Goal: Task Accomplishment & Management: Manage account settings

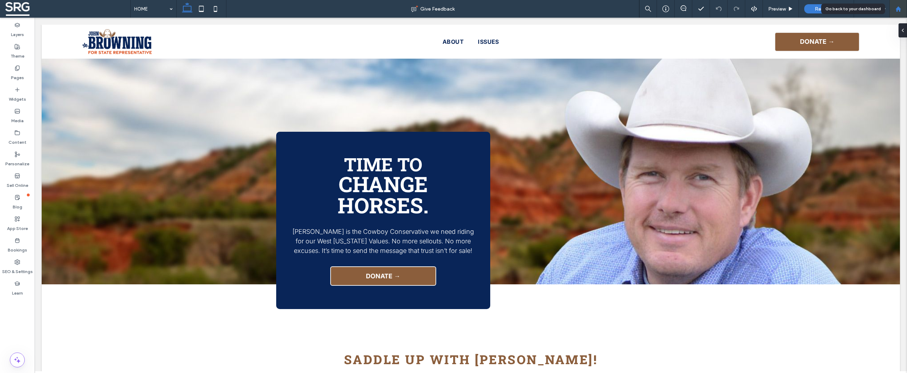
click at [899, 13] on div at bounding box center [898, 9] width 18 height 18
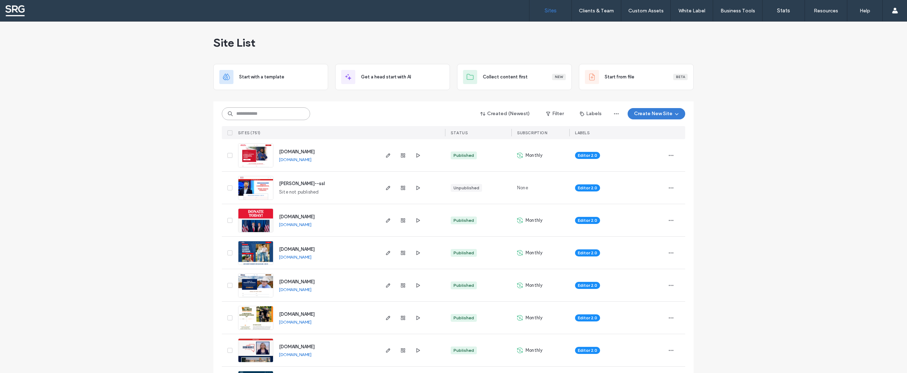
click at [254, 115] on input at bounding box center [266, 113] width 88 height 13
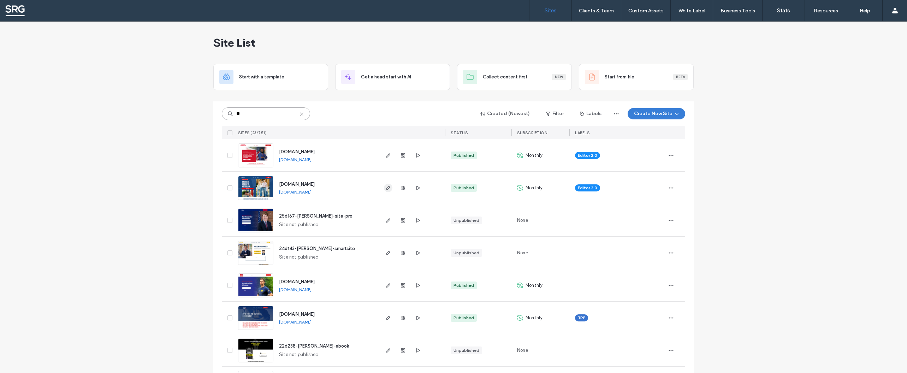
type input "**"
click at [386, 189] on use "button" at bounding box center [388, 188] width 4 height 4
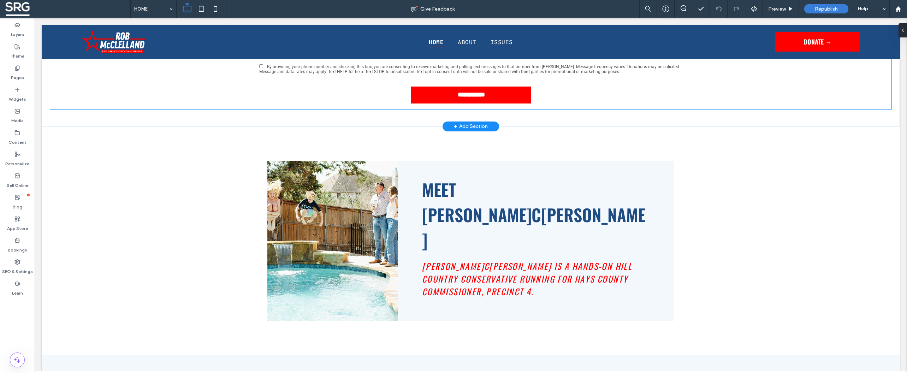
scroll to position [291, 0]
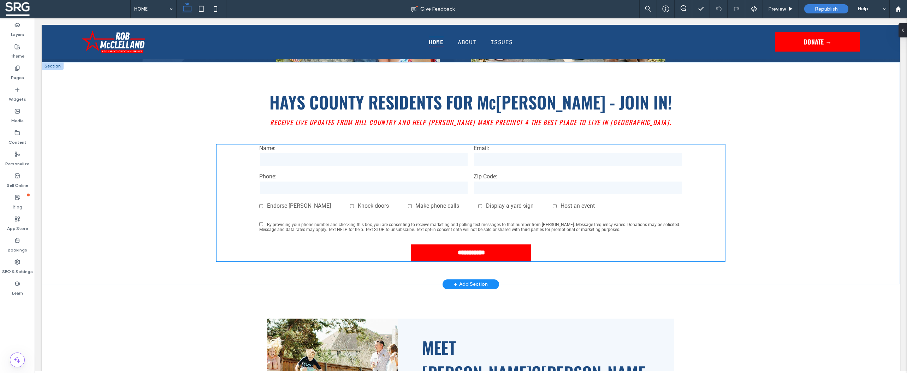
click at [349, 176] on label "Phone:" at bounding box center [363, 176] width 209 height 7
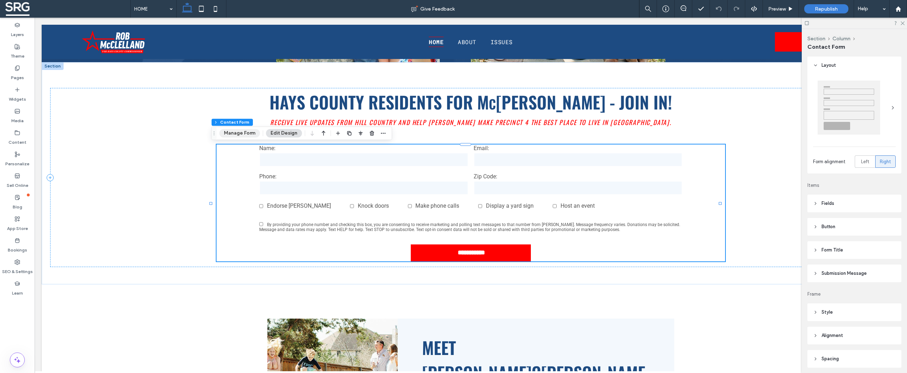
click at [238, 132] on button "Manage Form" at bounding box center [239, 133] width 41 height 8
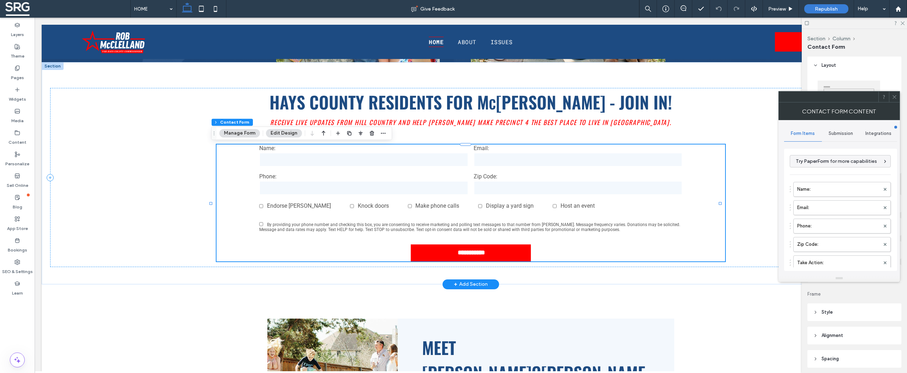
type input "**********"
click at [874, 139] on div "Integrations" at bounding box center [878, 134] width 38 height 16
click at [841, 181] on div "Google Sheets" at bounding box center [841, 182] width 102 height 22
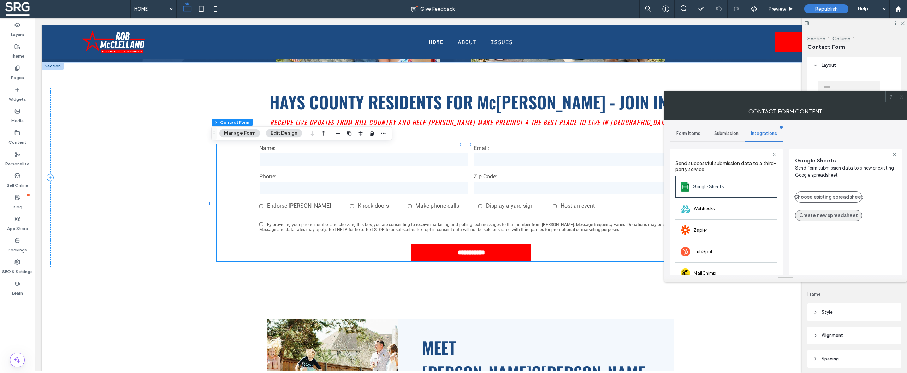
click at [827, 214] on button "Create new spreadsheet" at bounding box center [828, 215] width 67 height 11
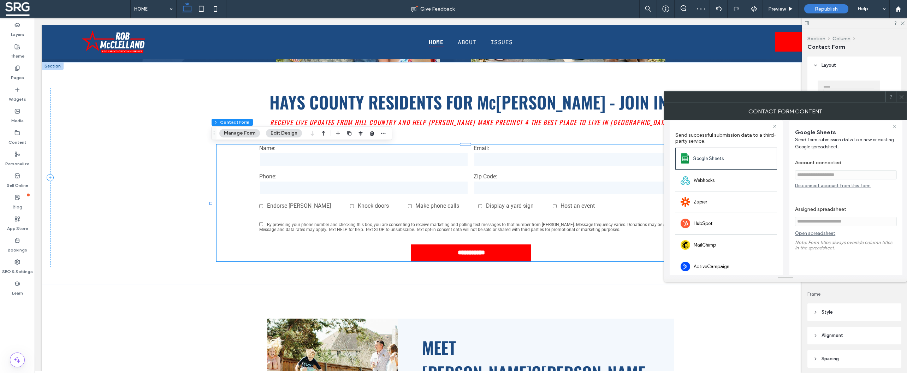
scroll to position [52, 0]
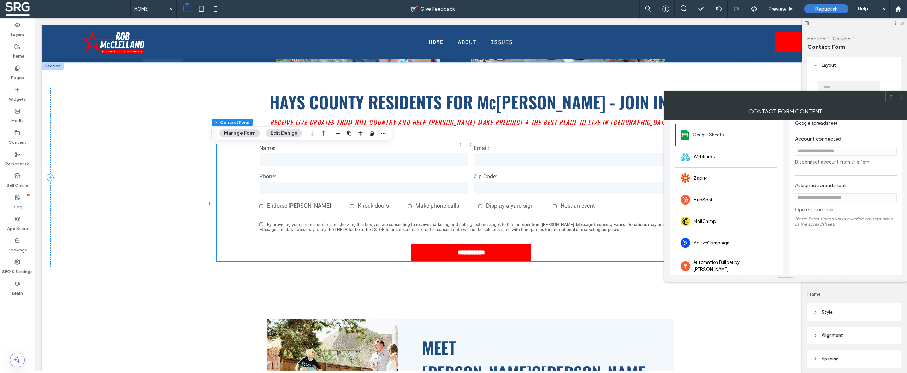
click at [822, 214] on link "Open spreadsheet" at bounding box center [815, 211] width 40 height 9
click at [651, 11] on use at bounding box center [649, 9] width 8 height 8
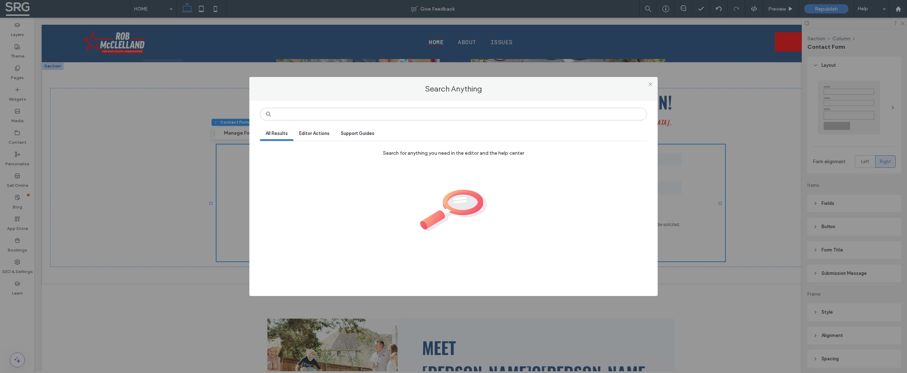
click at [647, 82] on div at bounding box center [650, 84] width 11 height 11
click at [650, 84] on use at bounding box center [651, 84] width 4 height 4
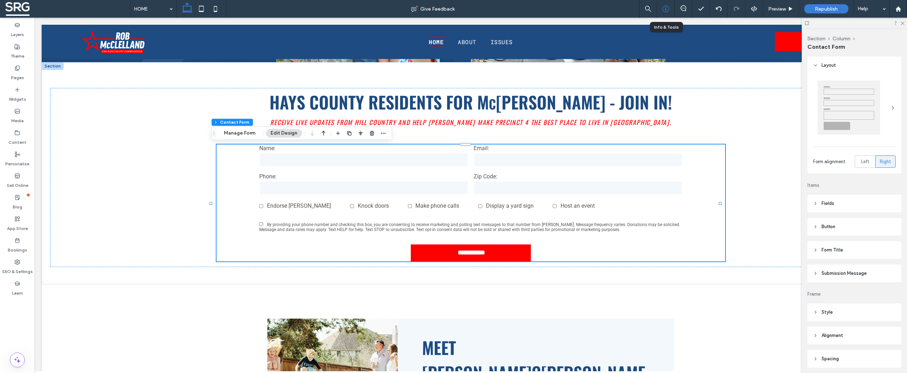
click at [663, 7] on icon at bounding box center [665, 8] width 7 height 7
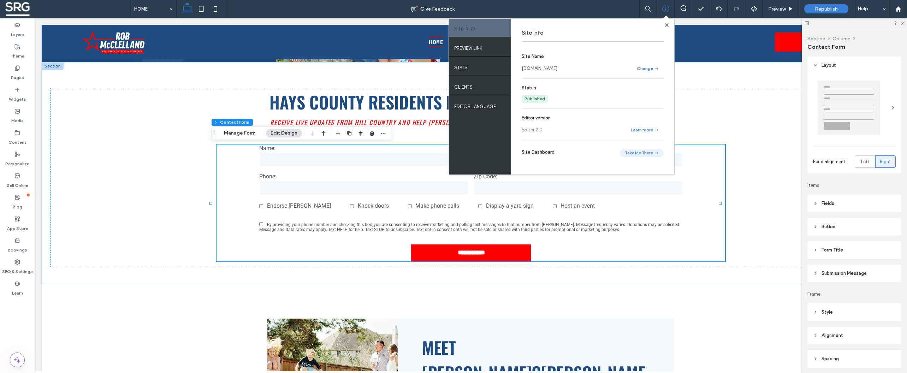
click at [648, 154] on button "Take Me There" at bounding box center [642, 153] width 44 height 8
click at [827, 7] on span "Republish" at bounding box center [826, 9] width 23 height 6
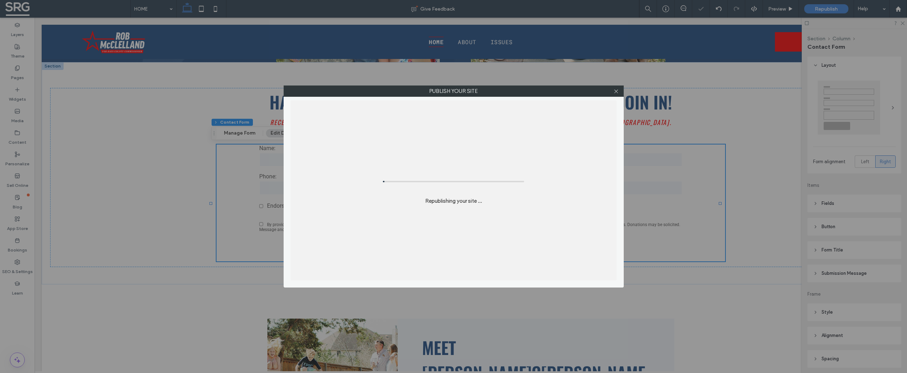
click at [825, 8] on div "Publish your site Republishing your site ..." at bounding box center [453, 186] width 907 height 373
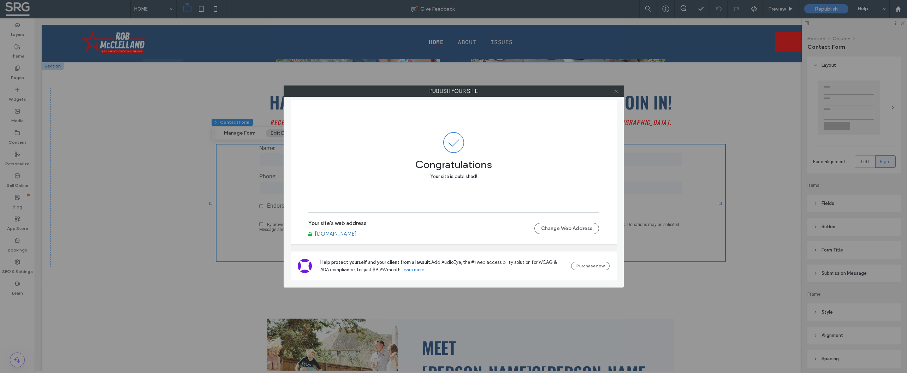
click at [615, 90] on use at bounding box center [616, 91] width 4 height 4
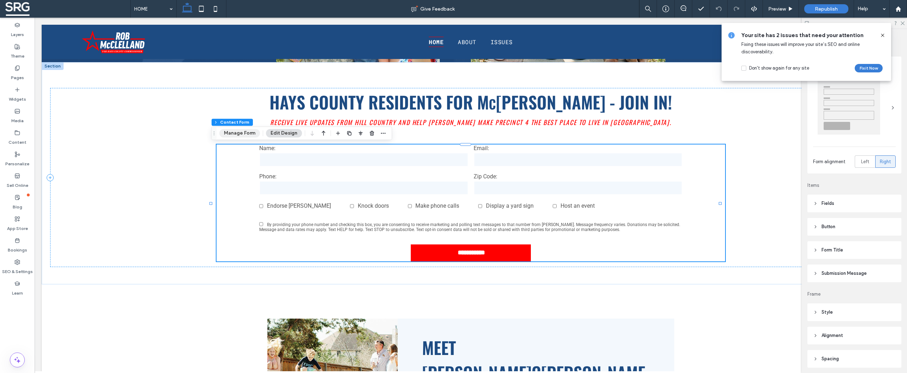
click at [241, 132] on button "Manage Form" at bounding box center [239, 133] width 41 height 8
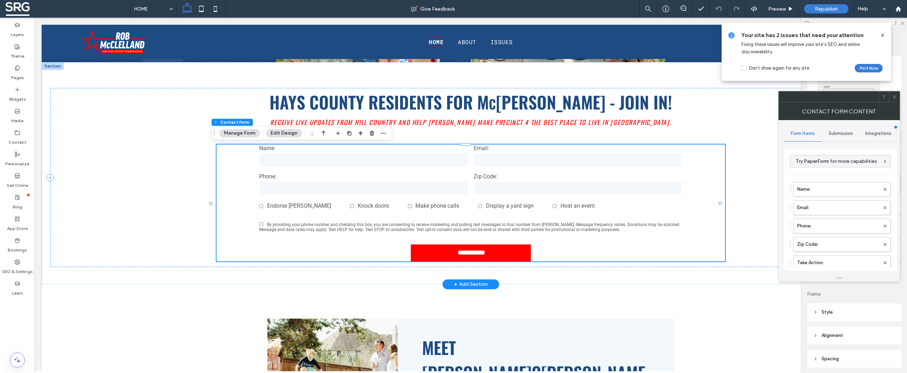
type input "**********"
click at [843, 135] on span "Submission" at bounding box center [841, 134] width 24 height 6
click at [823, 169] on label "New submission notification" at bounding box center [841, 167] width 94 height 14
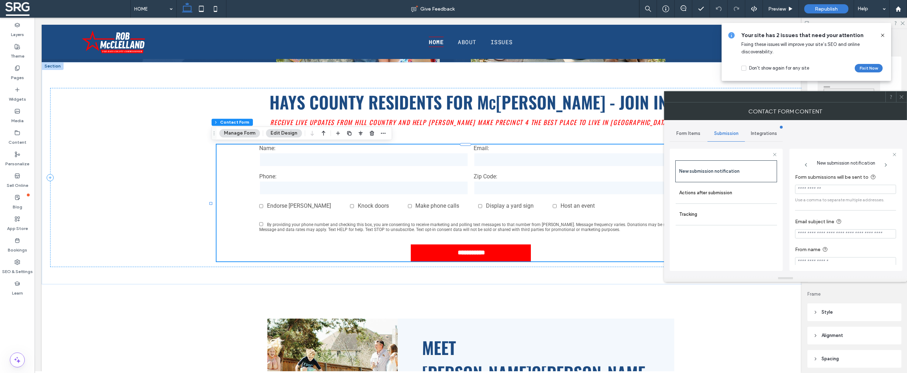
scroll to position [9, 0]
click at [902, 99] on icon at bounding box center [901, 96] width 5 height 5
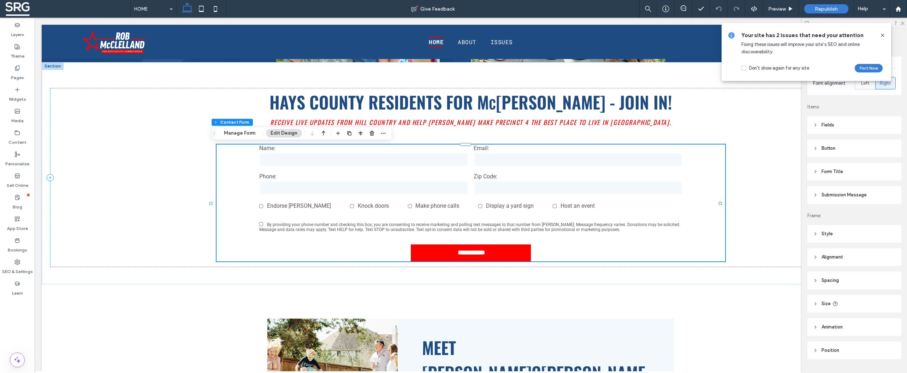
scroll to position [96, 0]
click at [854, 173] on header "Submission Message" at bounding box center [854, 178] width 94 height 18
click at [875, 327] on icon at bounding box center [877, 325] width 7 height 7
click at [883, 35] on icon at bounding box center [883, 35] width 6 height 6
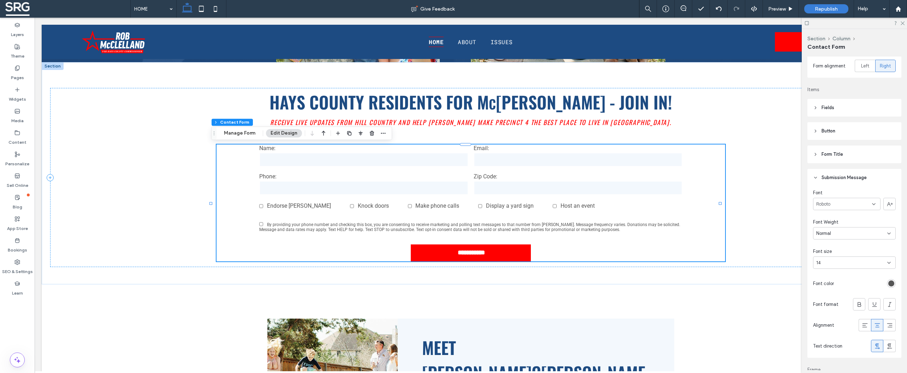
click at [857, 265] on div "14" at bounding box center [850, 262] width 68 height 7
click at [825, 303] on div "18" at bounding box center [852, 302] width 78 height 12
click at [829, 10] on span "Republish" at bounding box center [826, 9] width 23 height 6
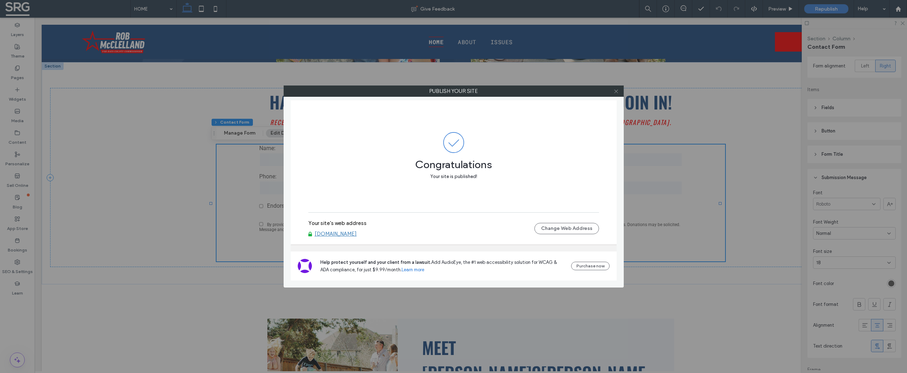
click at [616, 92] on icon at bounding box center [616, 91] width 5 height 5
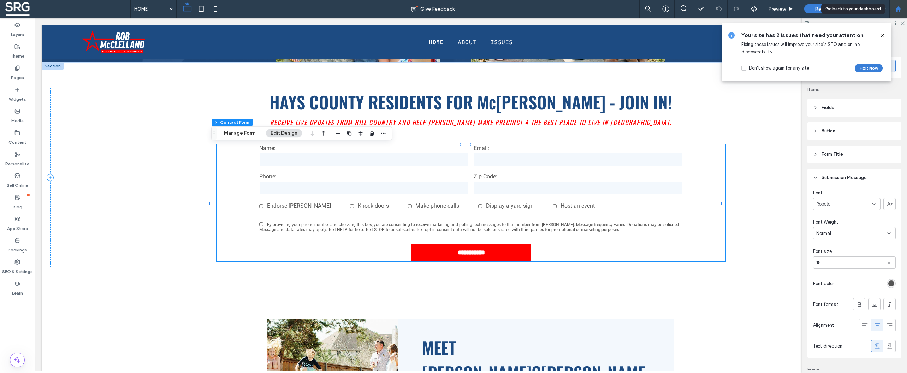
click at [900, 9] on use at bounding box center [897, 8] width 5 height 5
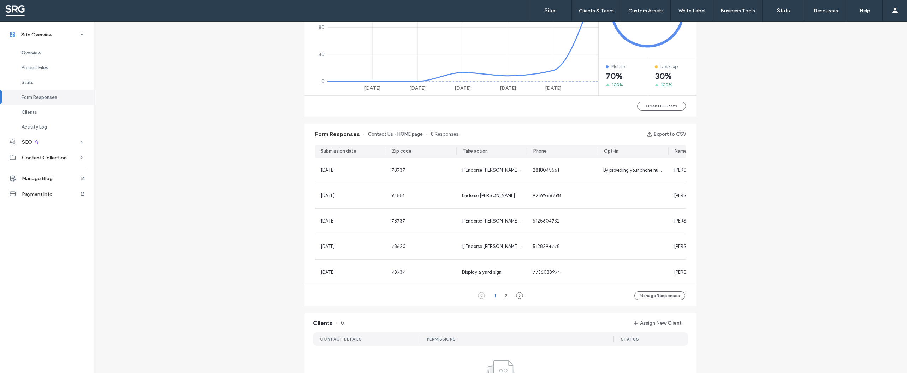
scroll to position [354, 0]
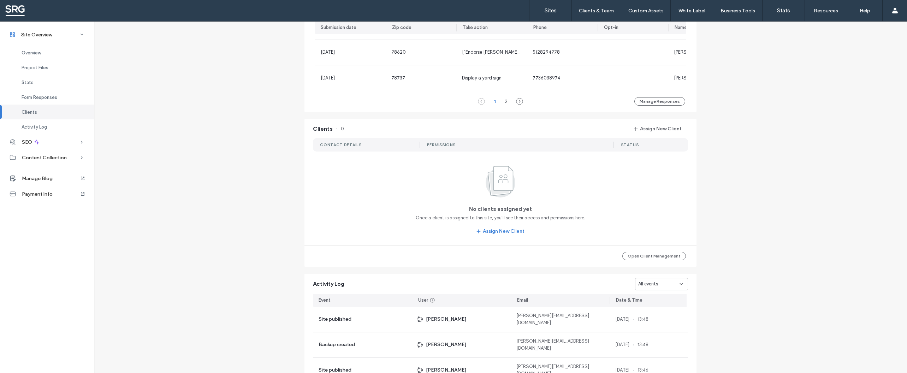
scroll to position [677, 0]
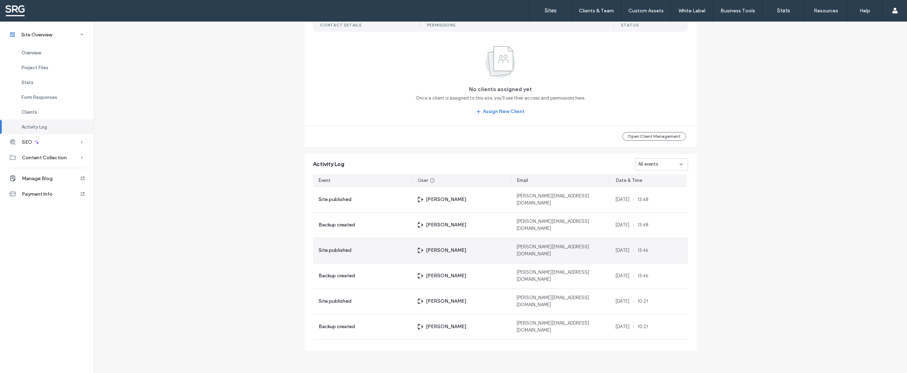
scroll to position [557, 0]
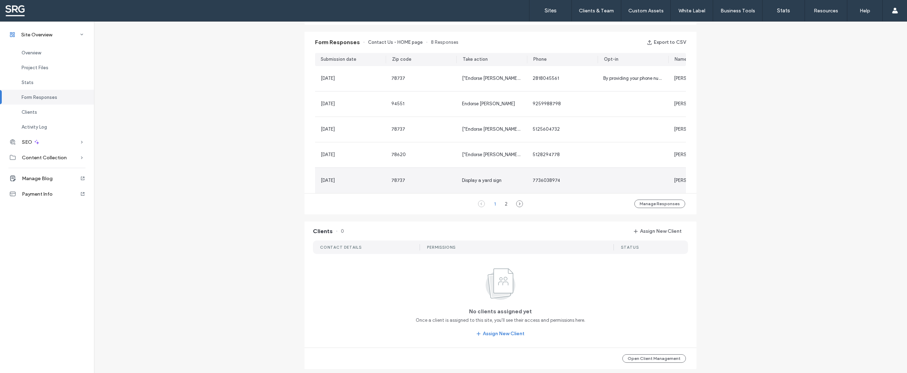
scroll to position [353, 0]
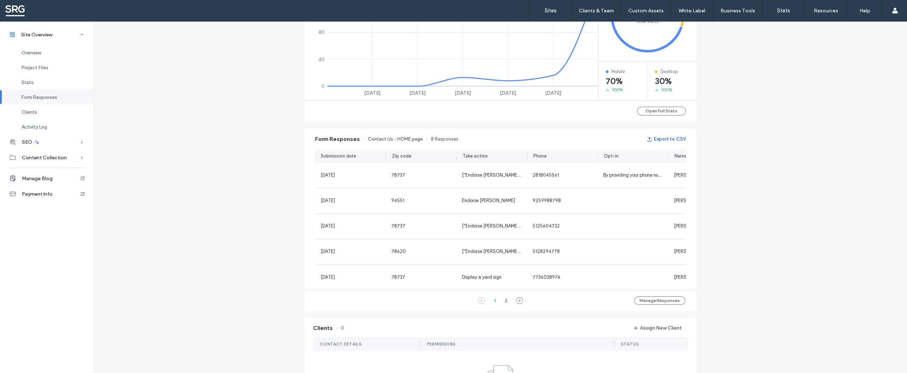
click at [664, 138] on button "Export to CSV" at bounding box center [666, 139] width 39 height 11
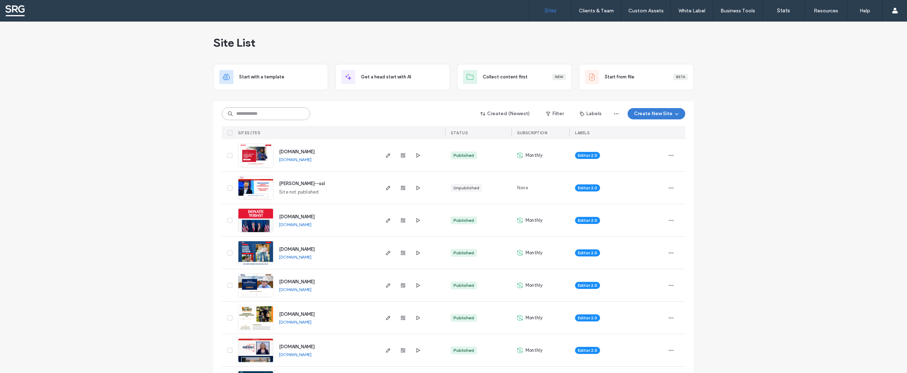
click at [277, 117] on input at bounding box center [266, 113] width 88 height 13
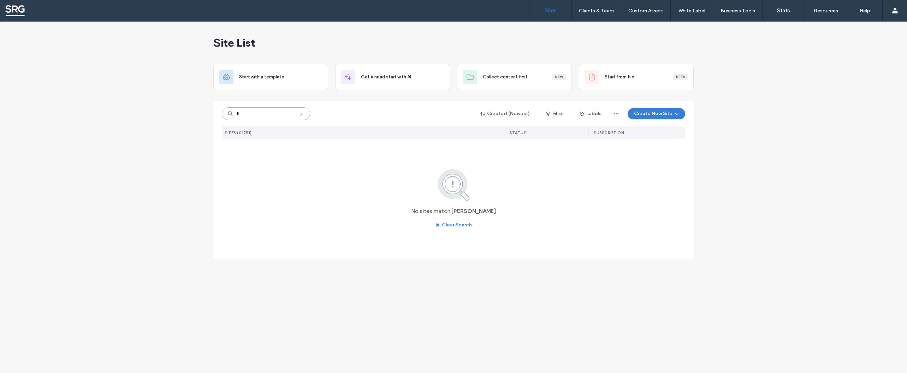
type input "*"
type input "****"
drag, startPoint x: 344, startPoint y: 151, endPoint x: 291, endPoint y: 153, distance: 53.4
click at [291, 153] on div "[DOMAIN_NAME] [DOMAIN_NAME]" at bounding box center [325, 155] width 105 height 32
copy span "[DOMAIN_NAME]"
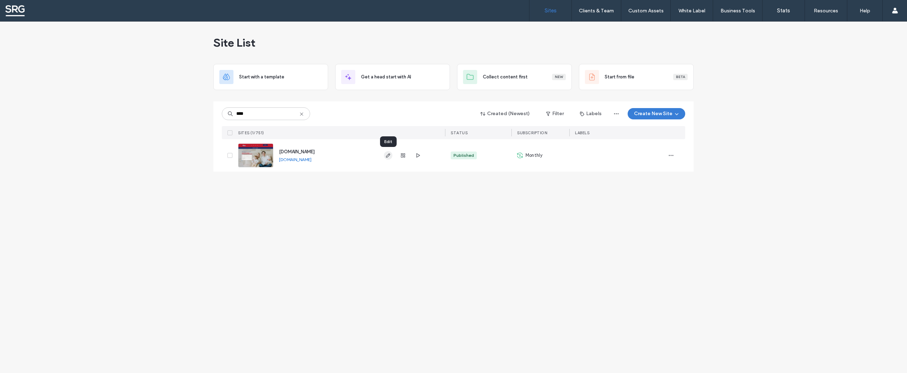
click at [388, 156] on icon "button" at bounding box center [388, 156] width 6 height 6
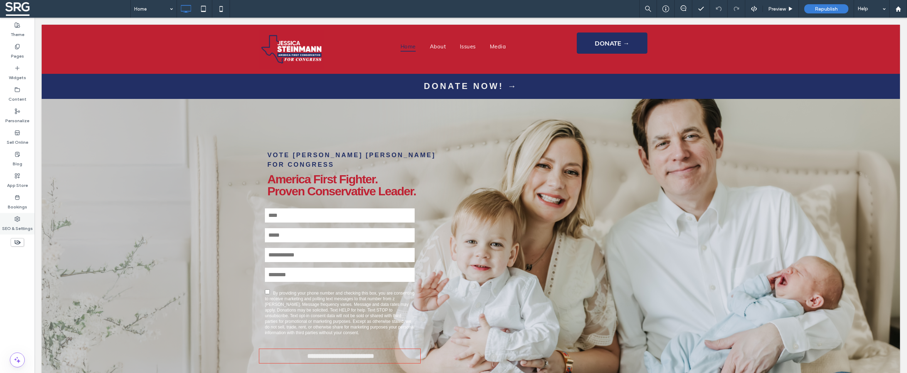
click at [16, 220] on use at bounding box center [17, 219] width 5 height 5
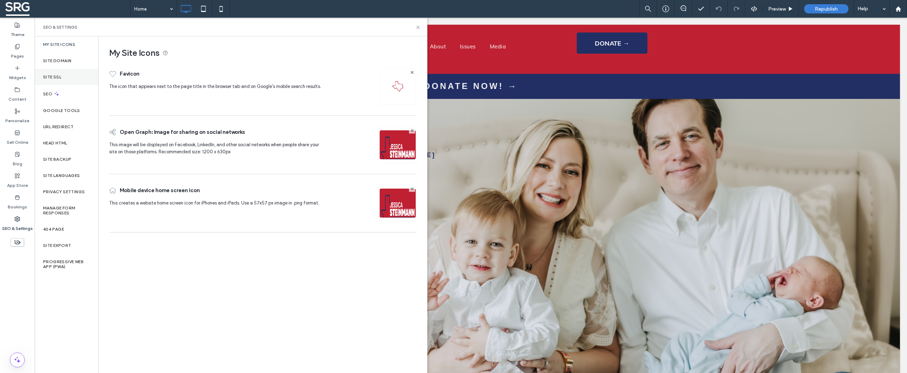
click at [56, 75] on label "Site SSL" at bounding box center [52, 77] width 18 height 5
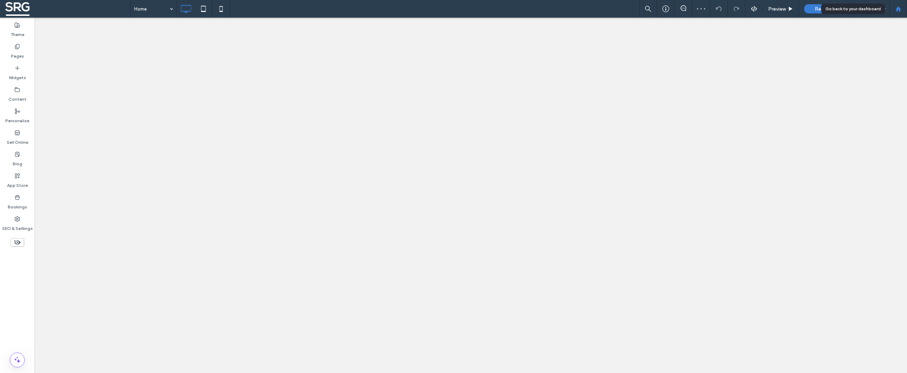
click at [898, 11] on icon at bounding box center [898, 9] width 6 height 6
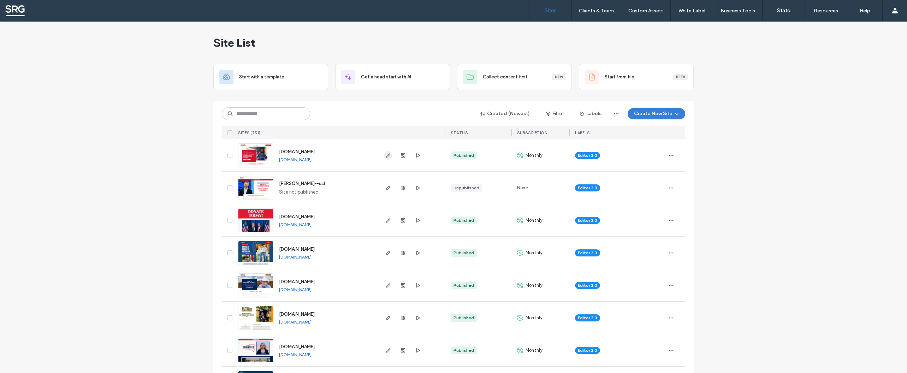
click at [387, 155] on icon "button" at bounding box center [388, 156] width 6 height 6
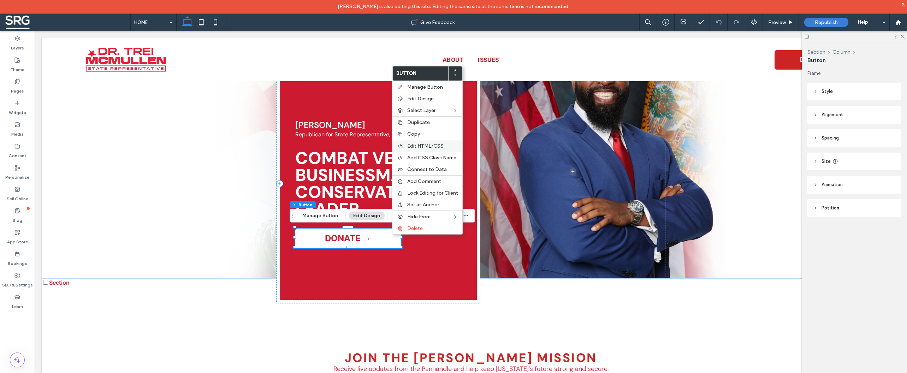
click at [427, 146] on span "Edit HTML/CSS" at bounding box center [425, 146] width 36 height 6
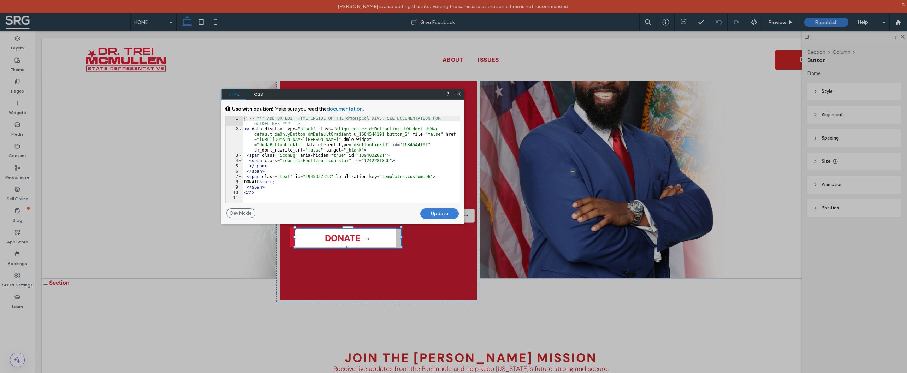
click at [262, 97] on span "CSS" at bounding box center [258, 94] width 25 height 11
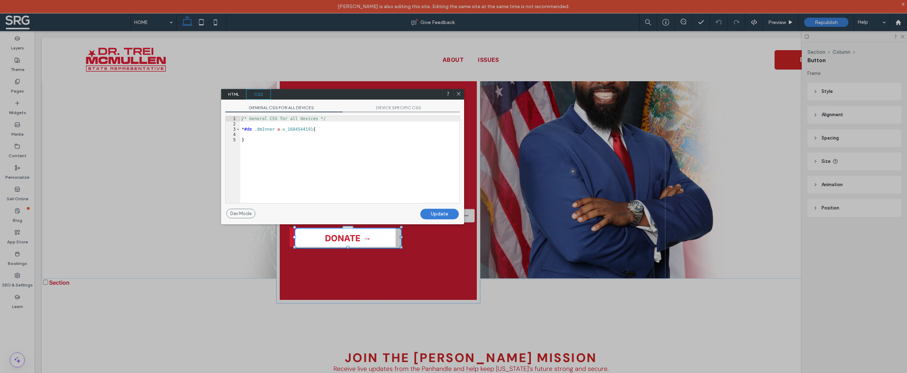
click at [263, 136] on div "/* General CSS for all devices */ * #dm .dmInner a .u_1684544191 { }" at bounding box center [349, 164] width 219 height 97
type textarea "**"
click at [452, 218] on div "Update" at bounding box center [439, 214] width 39 height 11
click at [442, 217] on div "Update" at bounding box center [439, 214] width 39 height 11
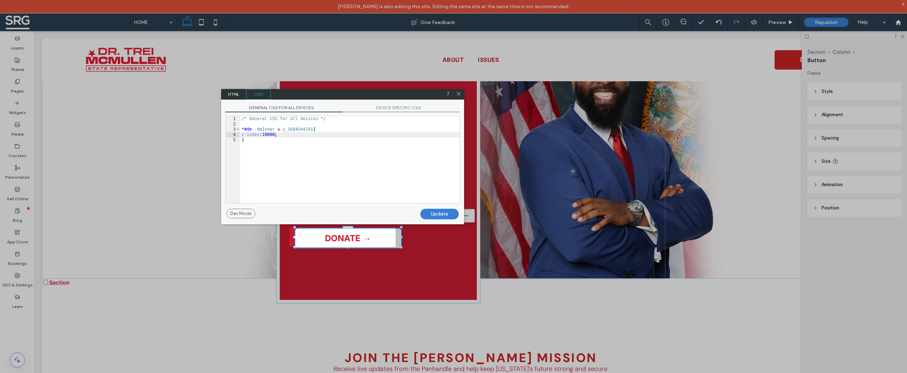
click at [829, 21] on div at bounding box center [651, 186] width 511 height 373
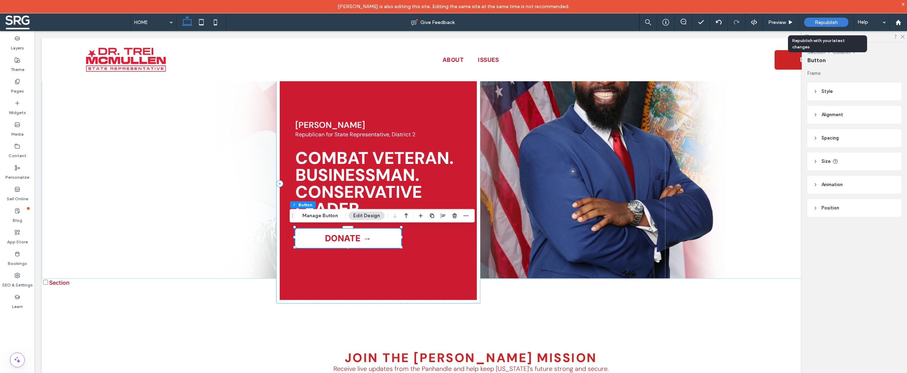
click at [824, 22] on span "Republish" at bounding box center [826, 22] width 23 height 6
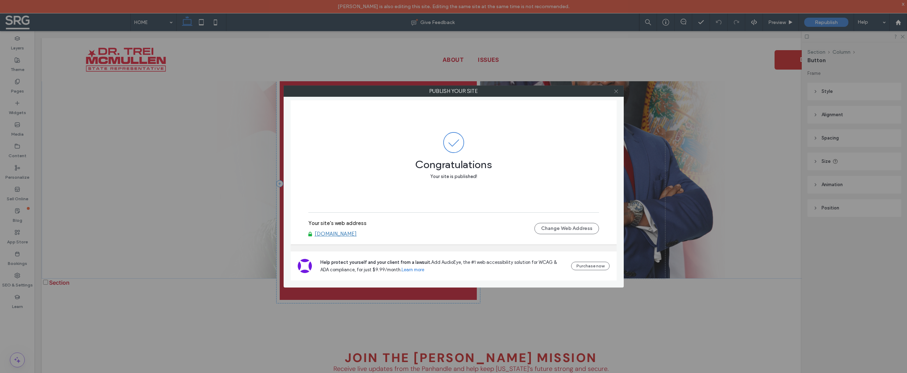
click at [614, 91] on icon at bounding box center [616, 91] width 5 height 5
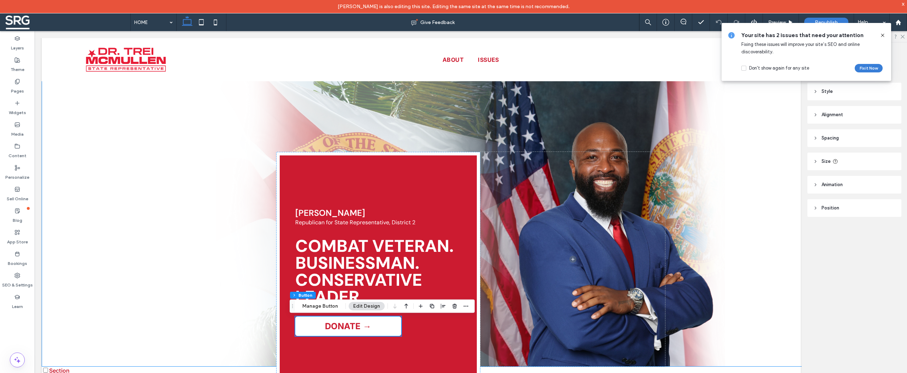
scroll to position [0, 0]
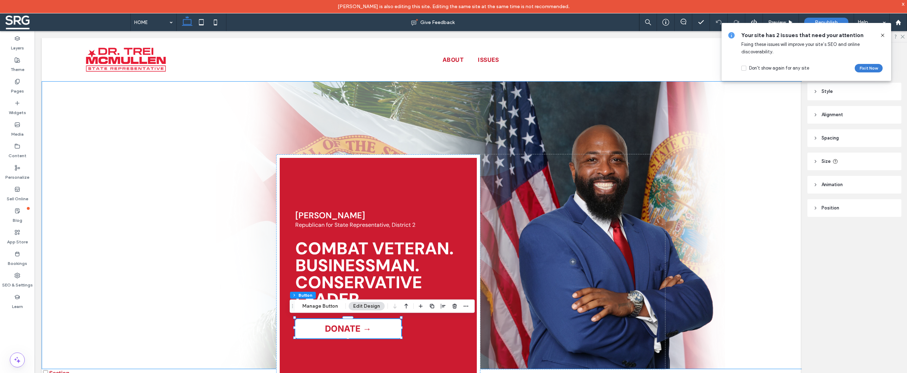
click at [125, 105] on div "Dr. Trei McMullen Republican for State Representative, District 2 COMBAT VETERA…" at bounding box center [471, 225] width 858 height 288
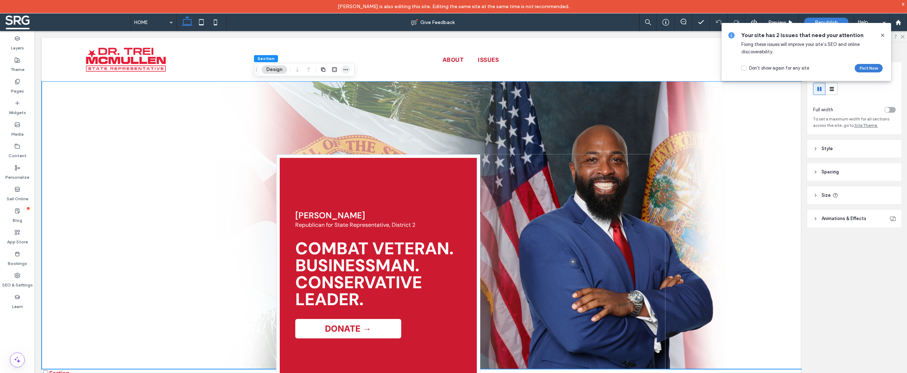
click at [345, 68] on icon "button" at bounding box center [346, 70] width 6 height 6
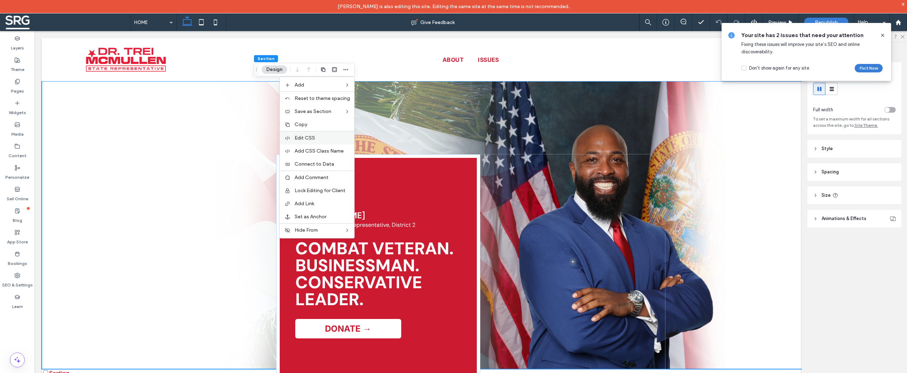
click at [325, 141] on label "Edit CSS" at bounding box center [322, 138] width 55 height 6
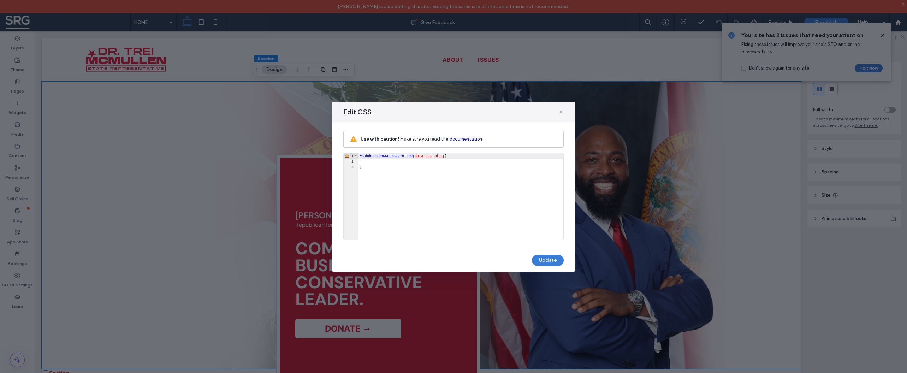
click at [562, 113] on icon at bounding box center [561, 112] width 6 height 6
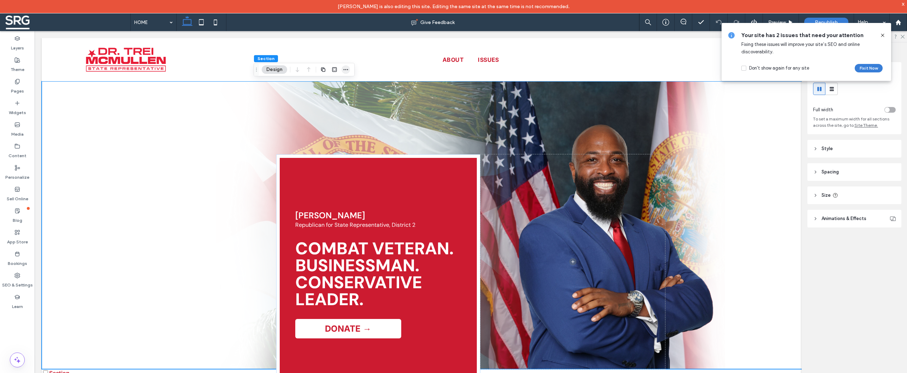
click at [344, 70] on use "button" at bounding box center [346, 69] width 5 height 1
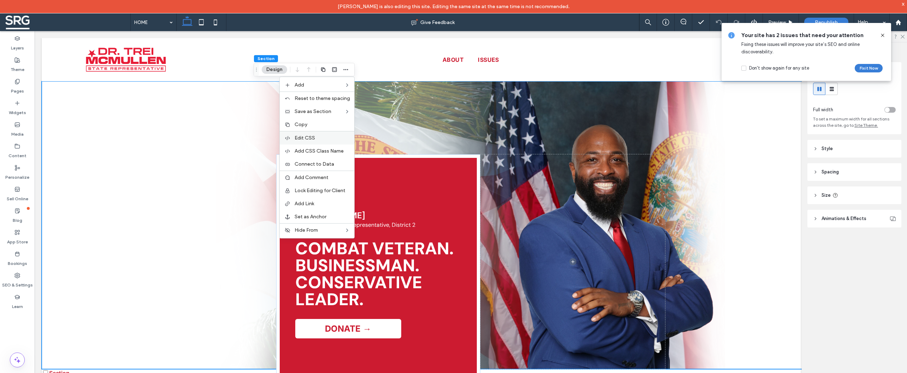
click at [321, 140] on label "Edit CSS" at bounding box center [322, 138] width 55 height 6
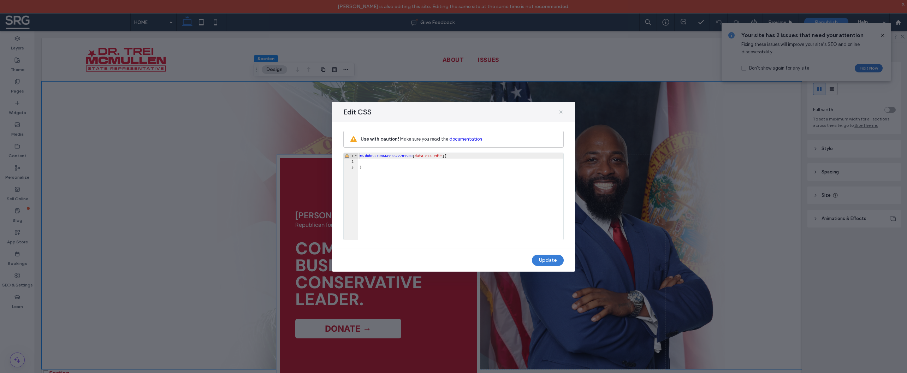
click at [563, 112] on icon at bounding box center [561, 112] width 6 height 6
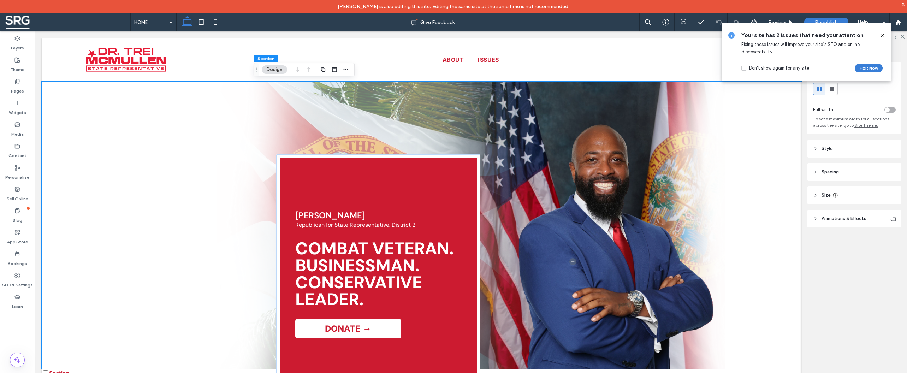
click at [144, 131] on div "Dr. Trei McMullen Republican for State Representative, District 2 COMBAT VETERA…" at bounding box center [471, 225] width 858 height 288
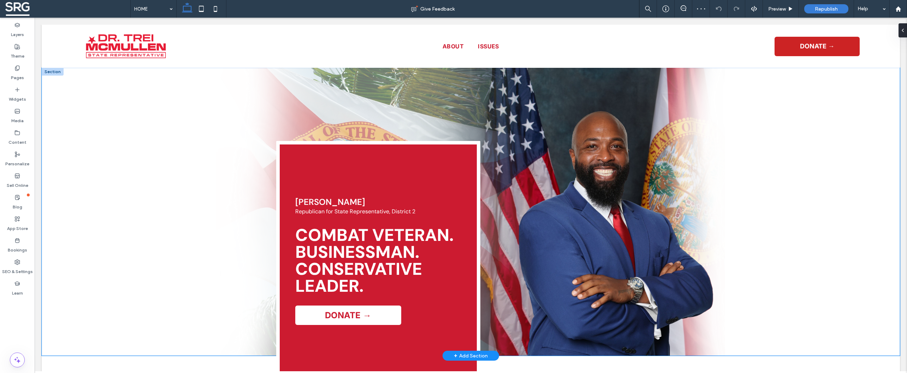
click at [60, 72] on div at bounding box center [53, 72] width 22 height 8
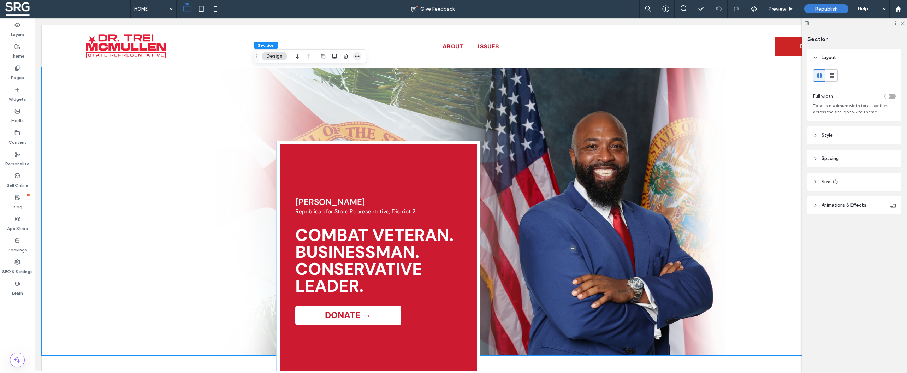
click at [355, 56] on use "button" at bounding box center [357, 56] width 5 height 1
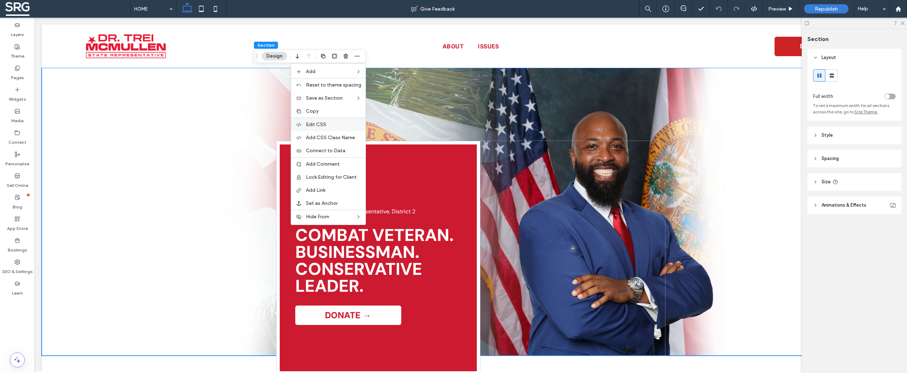
click at [324, 126] on span "Edit CSS" at bounding box center [316, 125] width 20 height 6
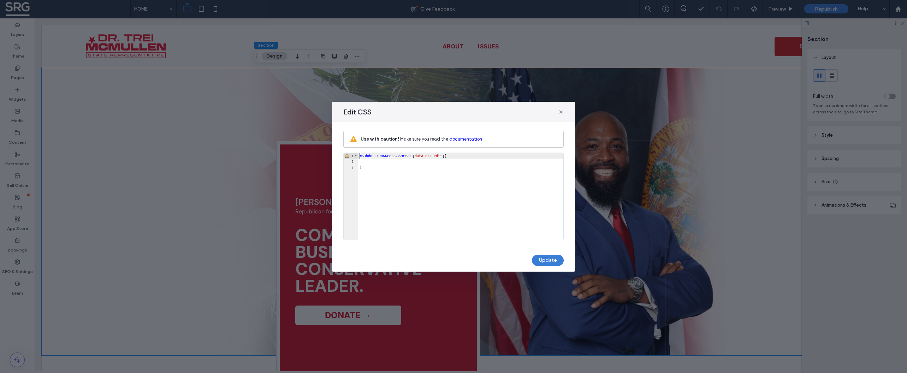
click at [397, 165] on div "#63bd85219866cc3622781520 [ data-css-edit ] { }" at bounding box center [460, 202] width 205 height 98
click at [390, 162] on div "#63bd85219866cc3622781520 [ data-css-edit ] { }" at bounding box center [460, 202] width 205 height 98
type textarea "**"
click at [547, 263] on button "Update" at bounding box center [548, 260] width 32 height 11
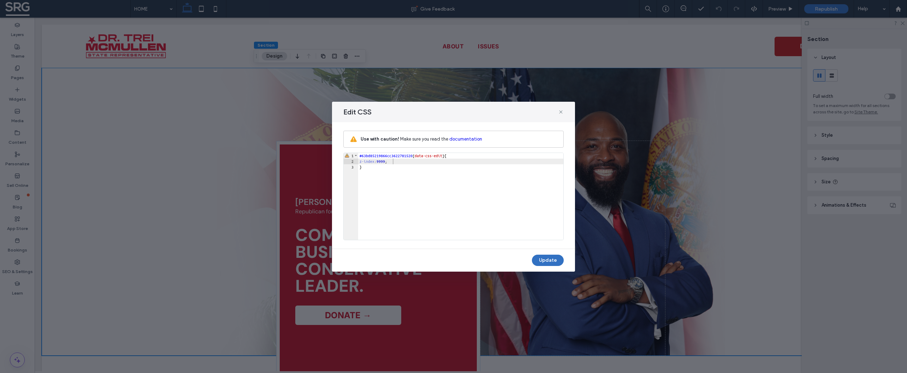
type input "*"
drag, startPoint x: 560, startPoint y: 112, endPoint x: 647, endPoint y: 64, distance: 99.3
click at [560, 112] on icon at bounding box center [561, 112] width 6 height 6
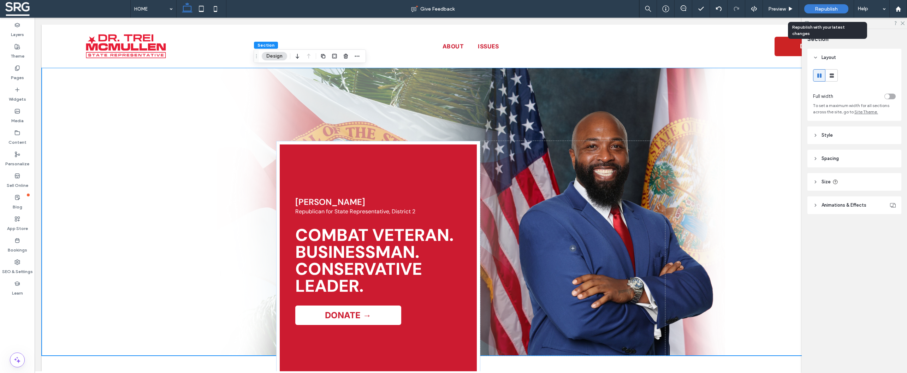
click at [831, 11] on span "Republish" at bounding box center [826, 9] width 23 height 6
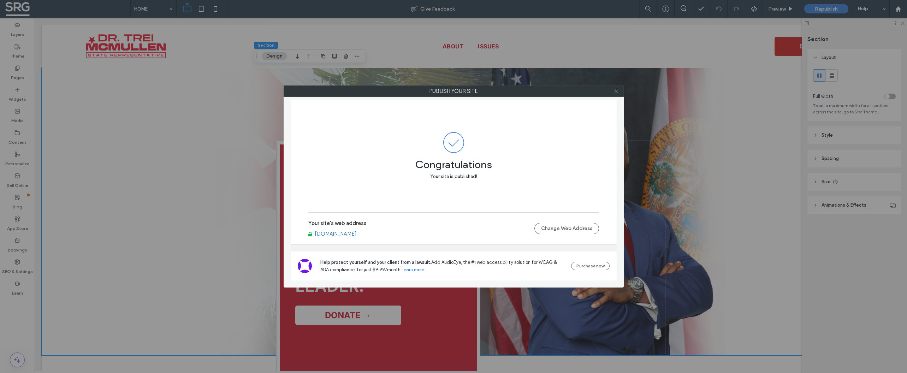
click at [617, 91] on icon at bounding box center [616, 91] width 5 height 5
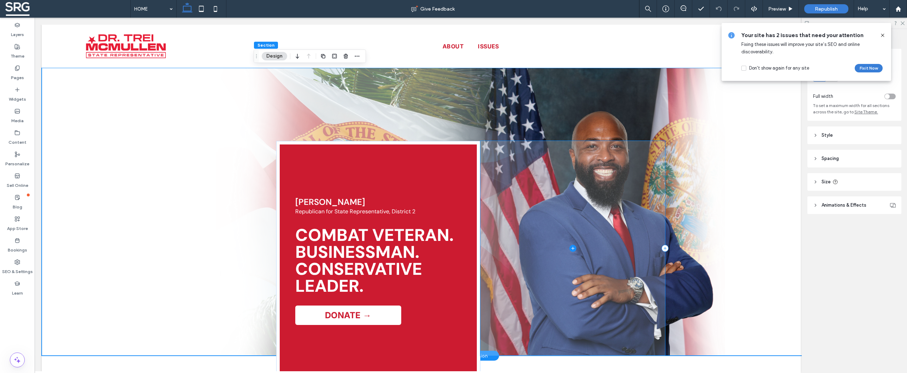
click at [533, 174] on span at bounding box center [572, 248] width 185 height 215
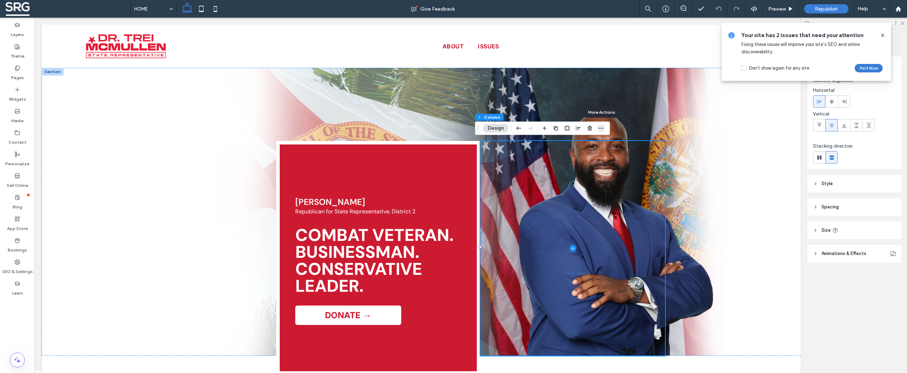
click at [602, 128] on icon "button" at bounding box center [601, 128] width 6 height 6
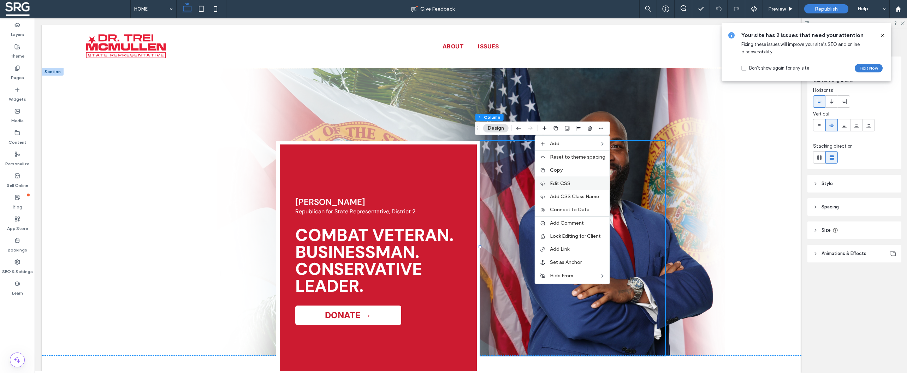
click at [564, 187] on span "Edit CSS" at bounding box center [560, 183] width 20 height 6
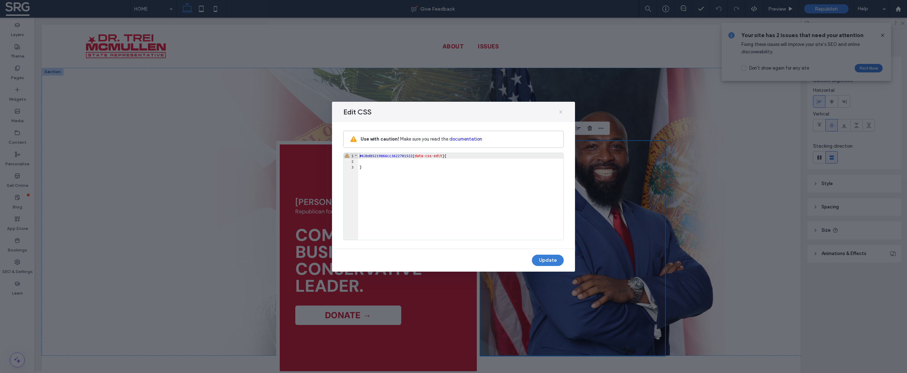
drag, startPoint x: 561, startPoint y: 112, endPoint x: 528, endPoint y: 97, distance: 36.2
click at [561, 112] on use at bounding box center [560, 111] width 3 height 3
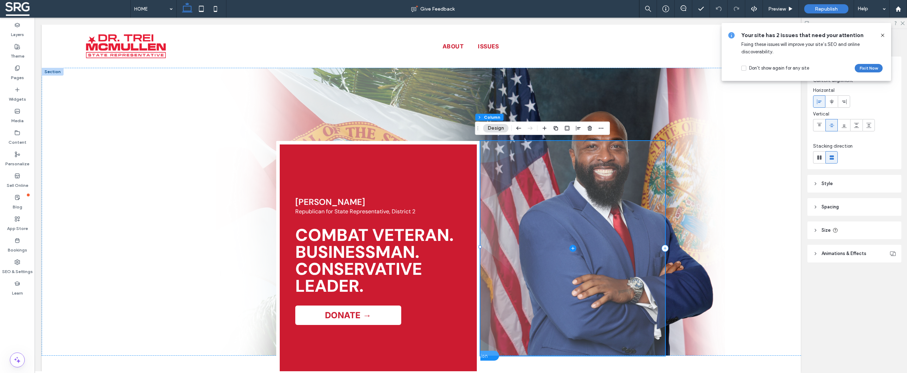
click at [598, 172] on span at bounding box center [572, 248] width 185 height 215
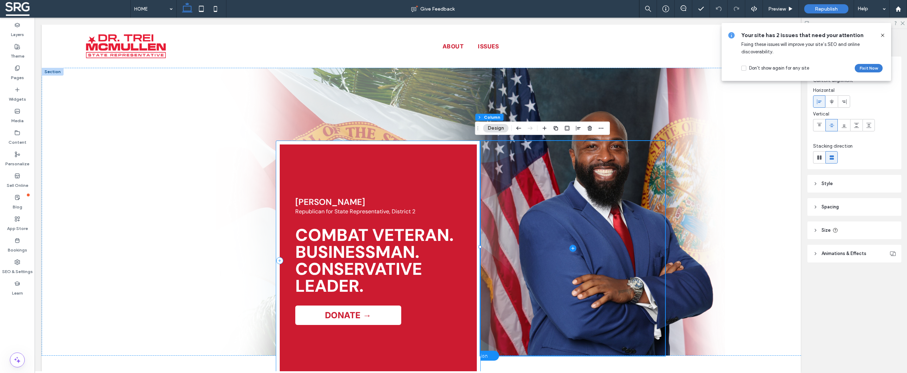
click at [453, 155] on div "Dr. Trei McMullen Republican for State Representative, District 2 COMBAT VETERA…" at bounding box center [378, 261] width 204 height 240
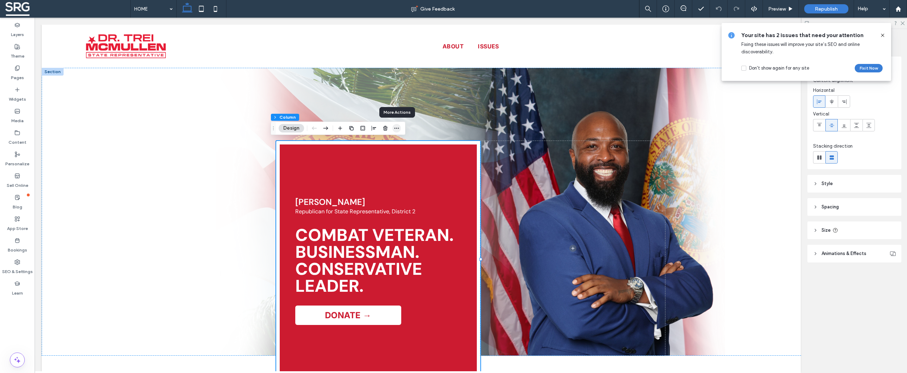
click at [397, 128] on icon "button" at bounding box center [397, 128] width 6 height 6
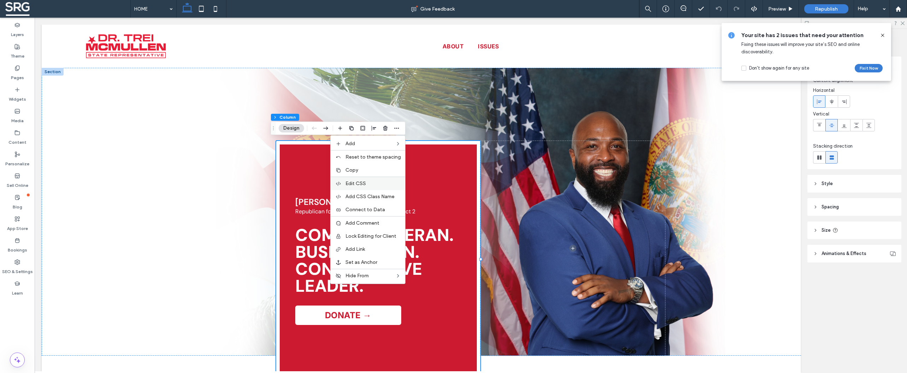
click at [380, 182] on label "Edit CSS" at bounding box center [372, 183] width 55 height 6
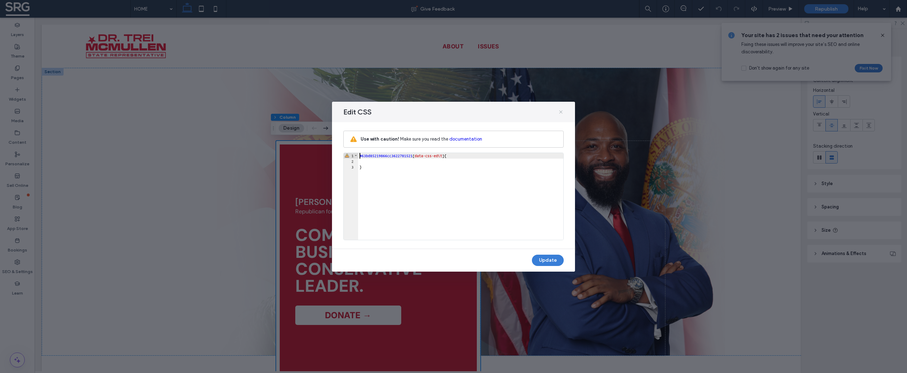
click at [562, 111] on use at bounding box center [560, 111] width 3 height 3
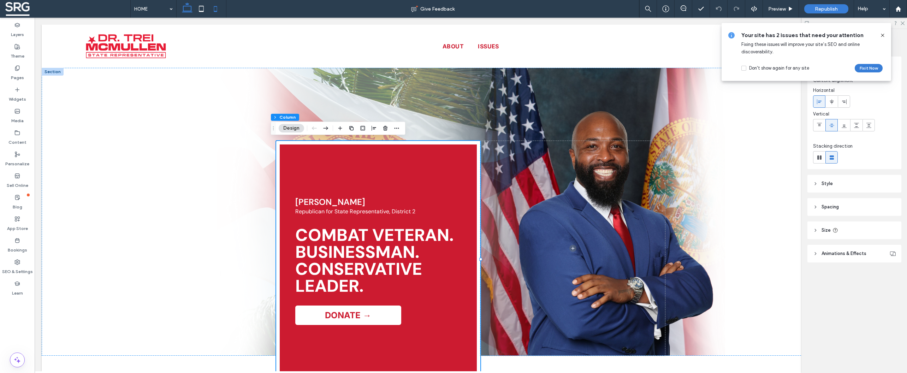
click at [215, 8] on icon at bounding box center [215, 9] width 14 height 14
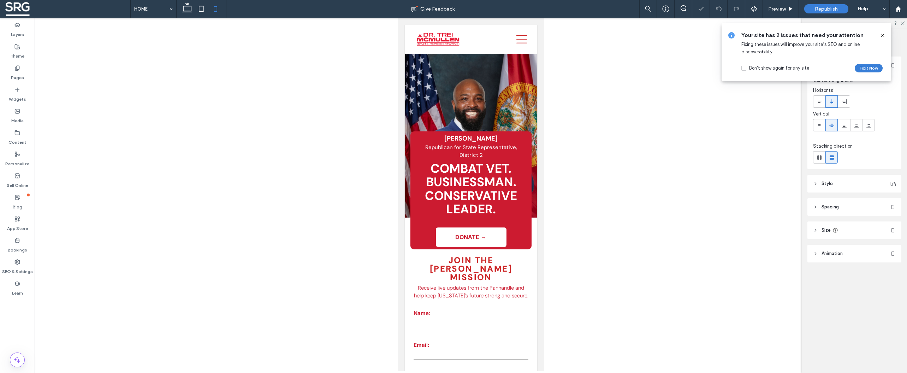
type input "*"
type input "**"
type input "*"
type input "***"
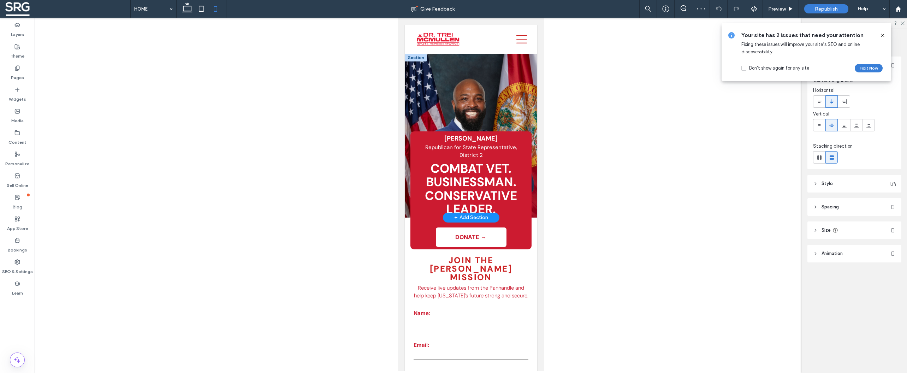
click at [415, 59] on div at bounding box center [416, 58] width 22 height 8
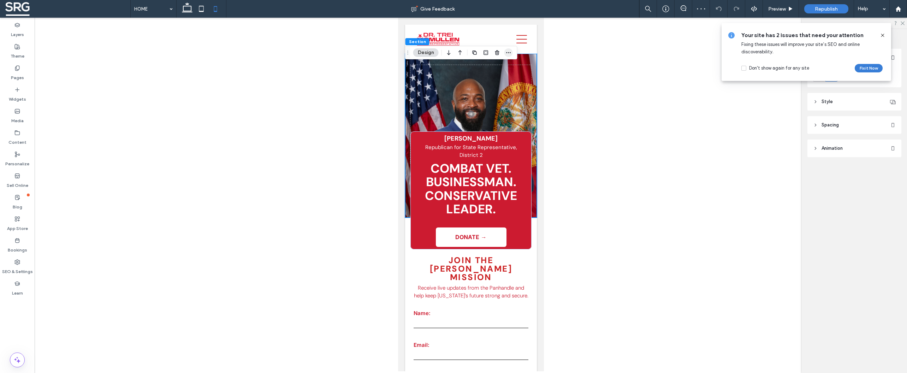
click at [507, 54] on icon "button" at bounding box center [509, 53] width 6 height 6
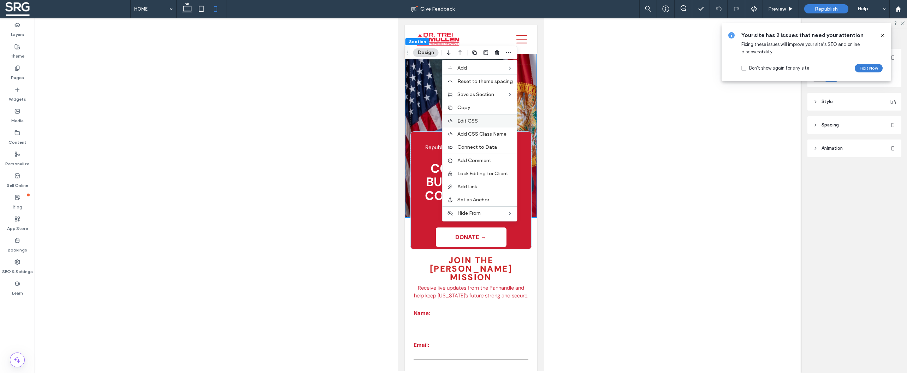
click at [481, 120] on label "Edit CSS" at bounding box center [484, 121] width 55 height 6
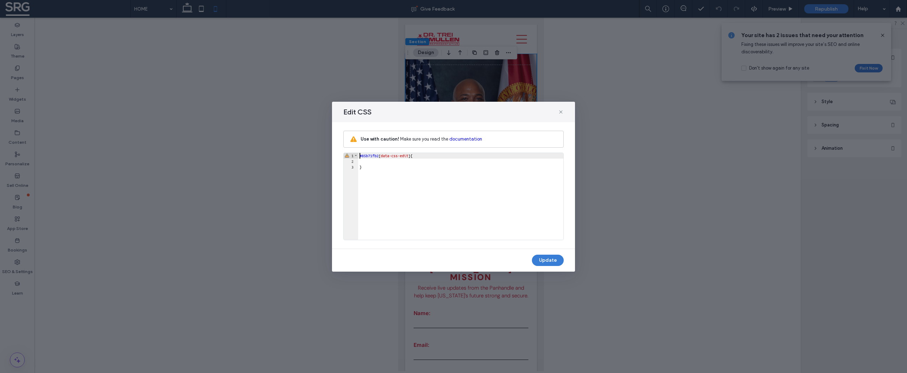
click at [383, 163] on div "#85b71fb2 [ data-css-edit ] { }" at bounding box center [460, 202] width 205 height 98
type textarea "**"
click at [552, 261] on button "Update" at bounding box center [548, 260] width 32 height 11
type input "*"
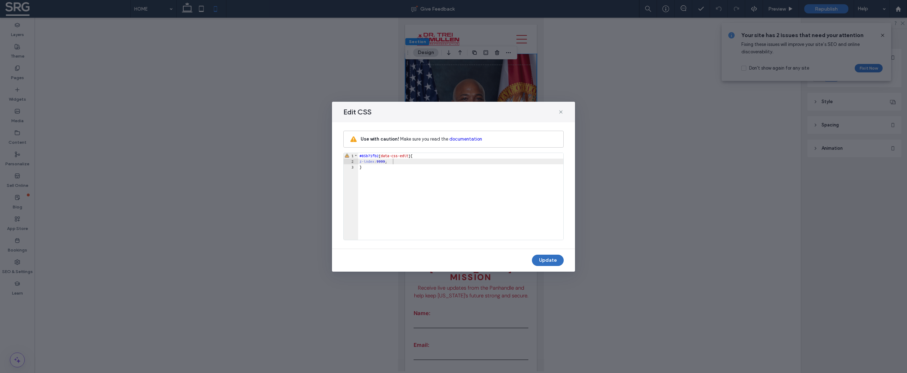
scroll to position [0, 0]
click at [563, 111] on icon at bounding box center [561, 112] width 6 height 6
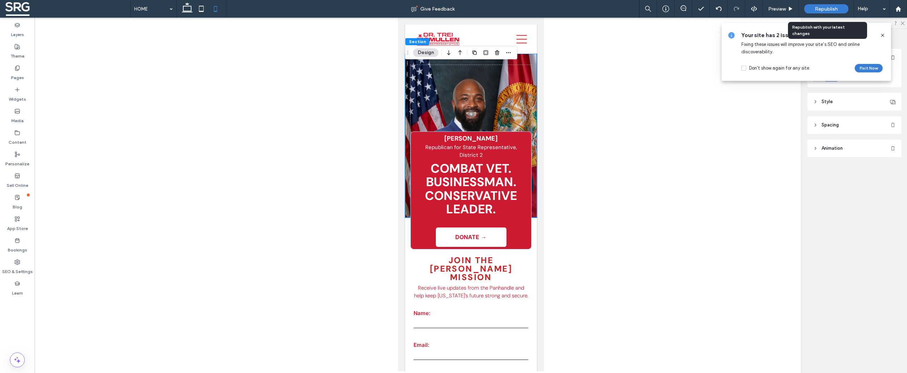
click at [815, 9] on span "Republish" at bounding box center [826, 9] width 23 height 6
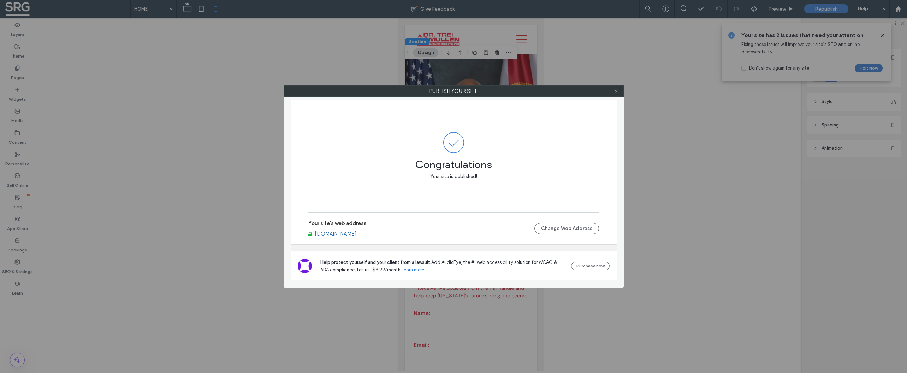
click at [617, 93] on icon at bounding box center [616, 91] width 5 height 5
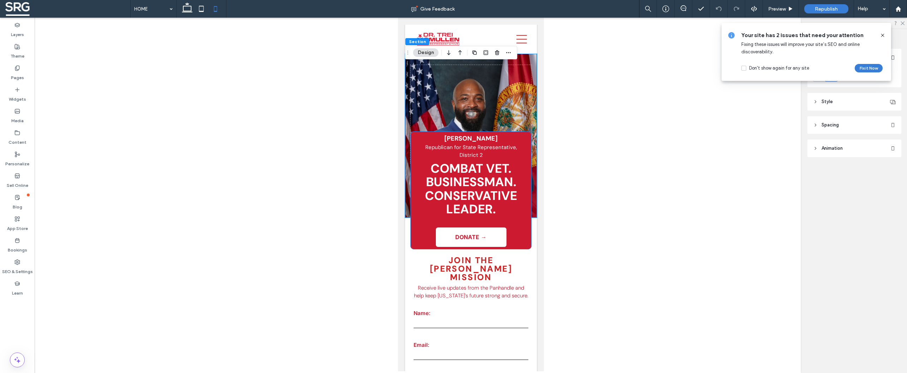
click at [521, 233] on div "COMBAT VET. BUSINESSMAN. CONSERVATIVE LEADER. Dr. Trei McMullen Republican for …" at bounding box center [470, 190] width 121 height 118
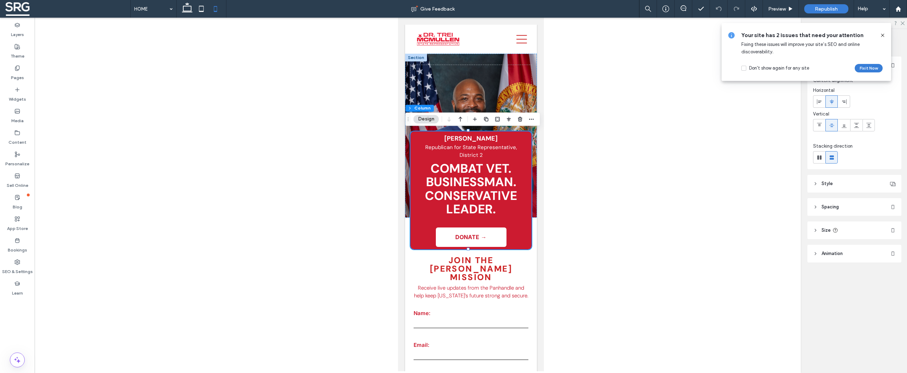
click at [817, 207] on icon at bounding box center [815, 207] width 5 height 5
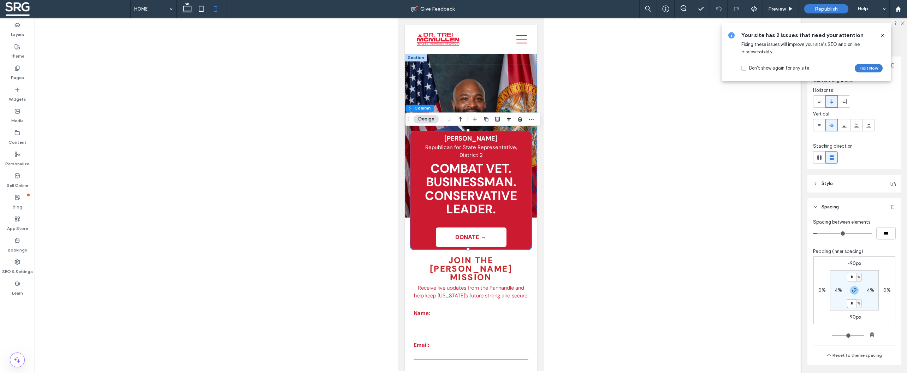
click at [852, 306] on input "*" at bounding box center [851, 303] width 9 height 9
type input "*"
click at [868, 304] on section "* % 4% * % 4%" at bounding box center [854, 290] width 49 height 40
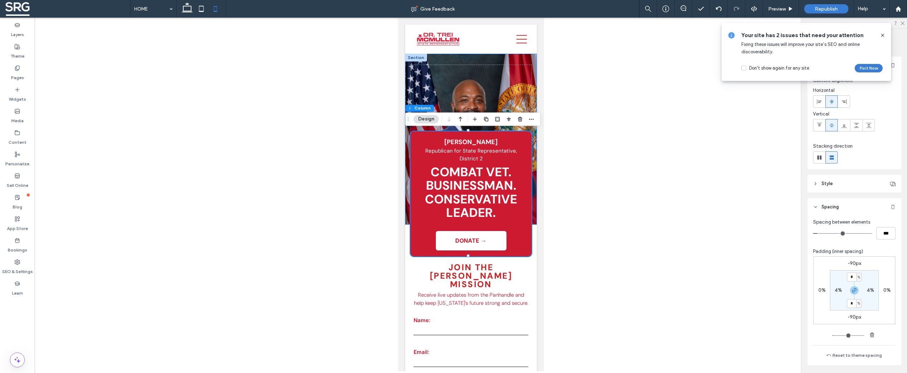
click at [524, 60] on div "COMBAT VET. BUSINESSMAN. CONSERVATIVE LEADER. Dr. Trei McMullen Republican for …" at bounding box center [471, 139] width 132 height 171
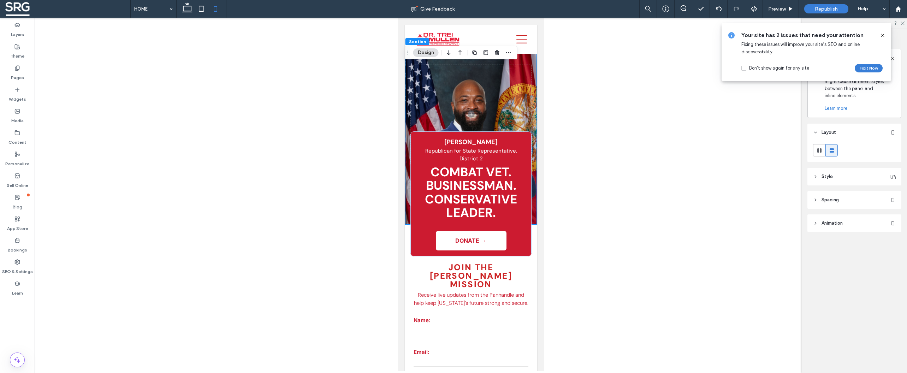
click at [529, 81] on div "COMBAT VET. BUSINESSMAN. CONSERVATIVE LEADER. Dr. Trei McMullen Republican for …" at bounding box center [471, 139] width 132 height 171
click at [882, 35] on icon at bounding box center [883, 35] width 6 height 6
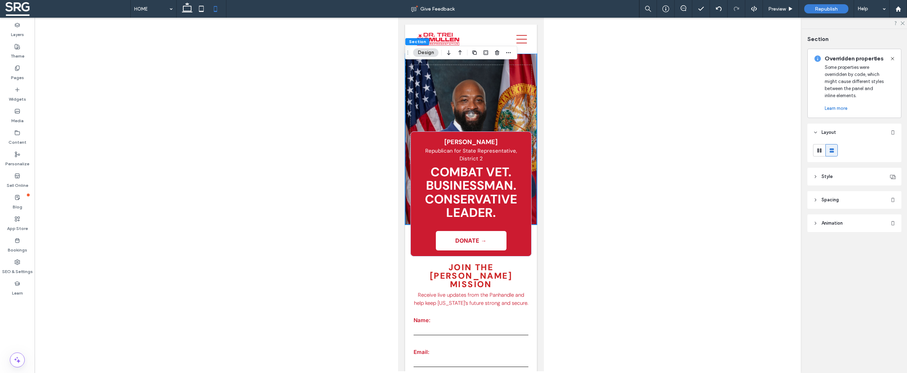
click at [522, 58] on div "COMBAT VET. BUSINESSMAN. CONSERVATIVE LEADER. Dr. Trei McMullen Republican for …" at bounding box center [471, 139] width 132 height 171
click at [816, 176] on icon at bounding box center [815, 176] width 5 height 5
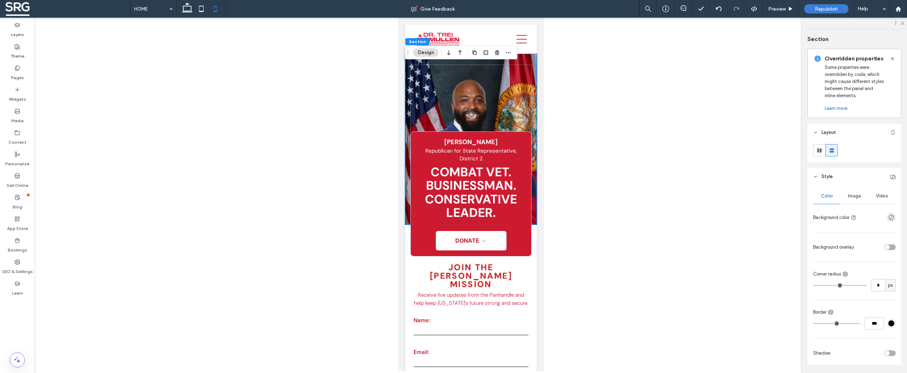
click at [857, 196] on span "Image" at bounding box center [854, 196] width 13 height 6
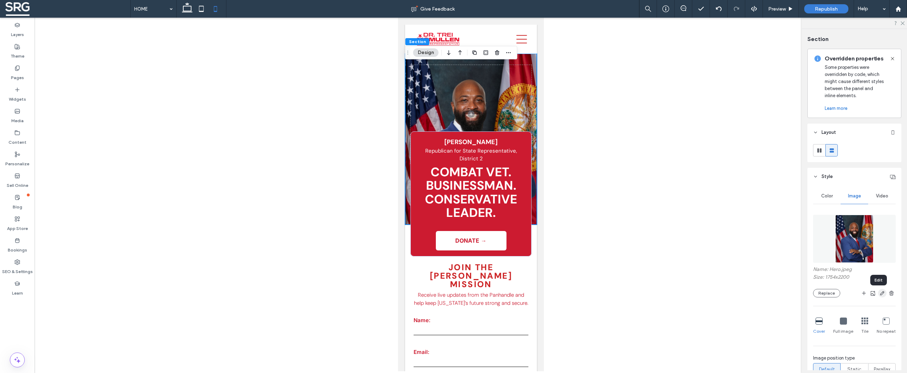
click at [880, 294] on icon "button" at bounding box center [883, 293] width 6 height 6
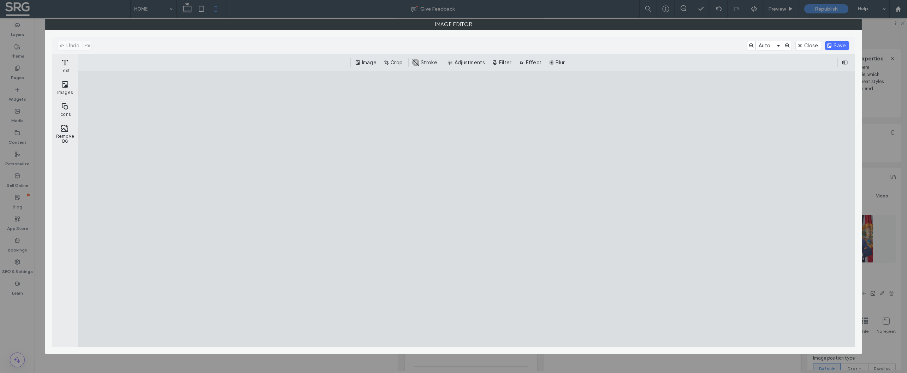
click at [880, 45] on div "Image Editor" at bounding box center [453, 186] width 907 height 373
drag, startPoint x: 807, startPoint y: 48, endPoint x: 810, endPoint y: 52, distance: 5.0
click at [807, 48] on button "Close" at bounding box center [808, 45] width 25 height 8
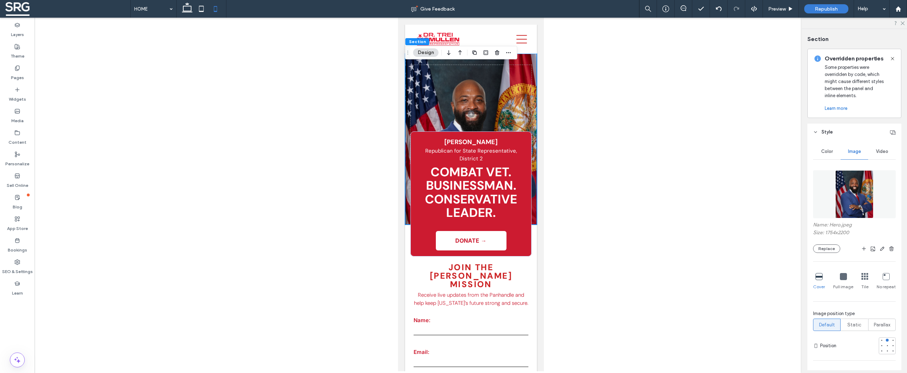
scroll to position [57, 0]
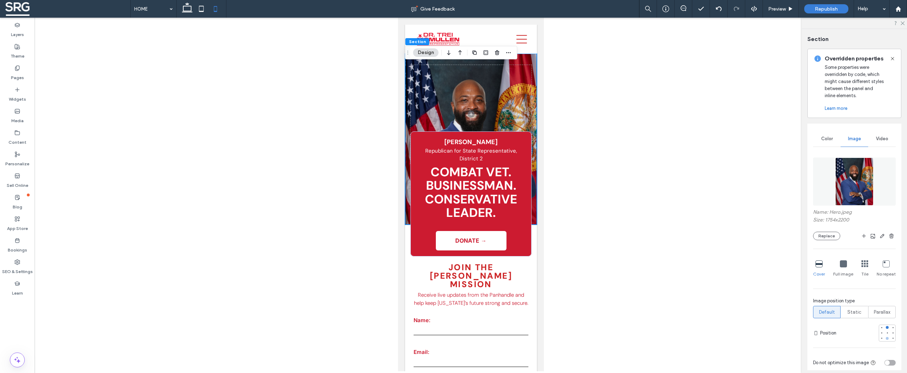
click at [885, 340] on div at bounding box center [887, 338] width 5 height 5
type input "*"
click at [880, 236] on icon "button" at bounding box center [883, 236] width 6 height 6
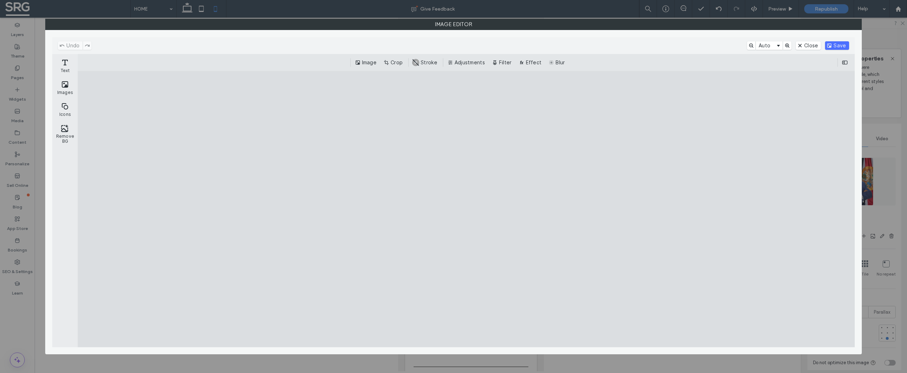
click at [396, 63] on button "Crop" at bounding box center [393, 62] width 23 height 8
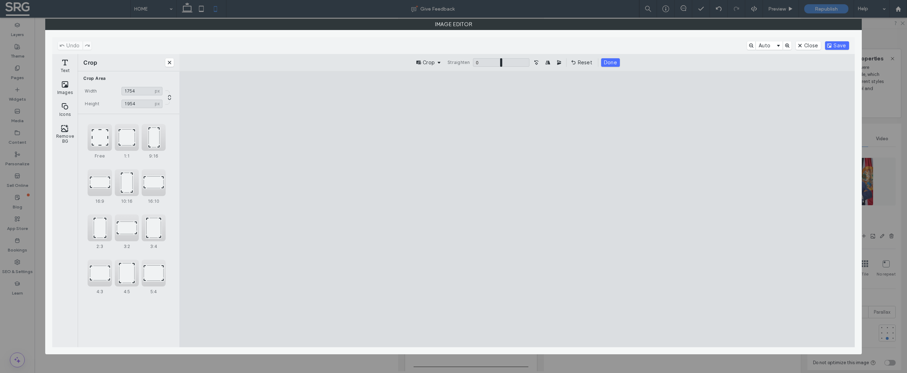
type input "****"
click at [517, 209] on cesdk-canvas "Editor canvas" at bounding box center [517, 209] width 0 height 0
click at [611, 64] on button "Done" at bounding box center [610, 62] width 19 height 8
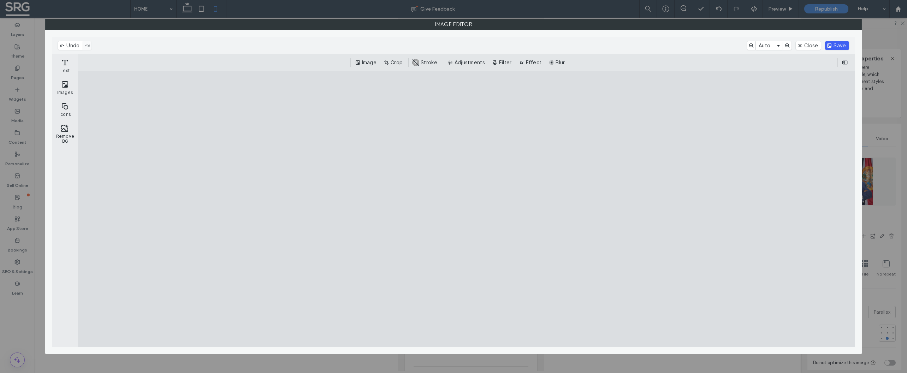
click at [838, 44] on button "Save" at bounding box center [837, 45] width 24 height 8
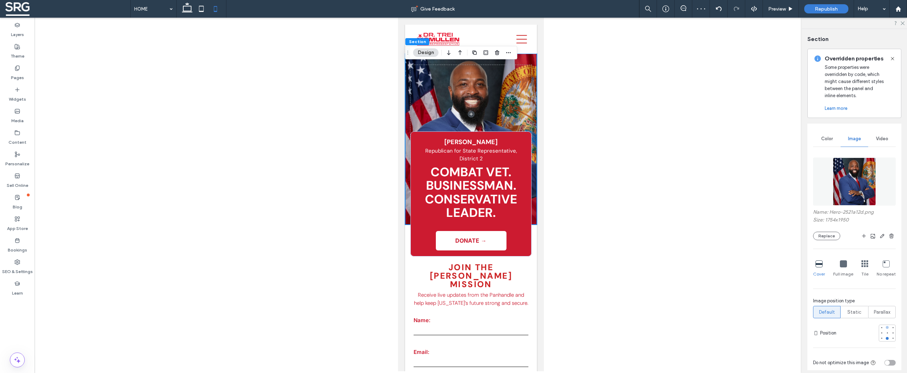
click at [886, 329] on div at bounding box center [887, 327] width 3 height 3
type input "*"
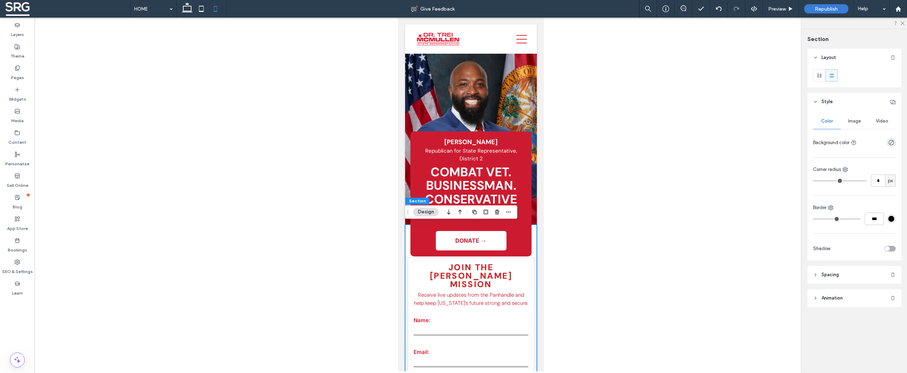
click at [816, 274] on icon at bounding box center [815, 274] width 5 height 5
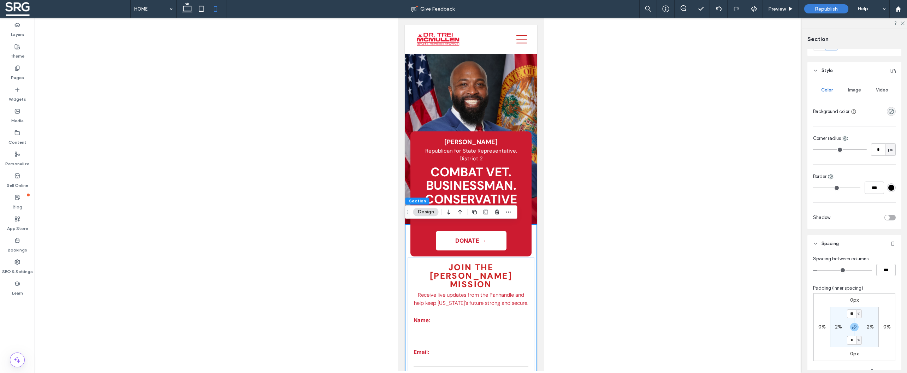
scroll to position [89, 0]
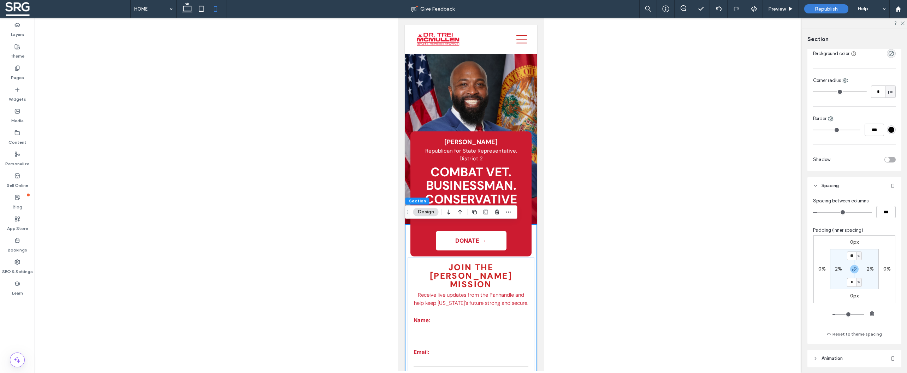
click at [858, 257] on span "%" at bounding box center [859, 256] width 2 height 7
click at [856, 268] on span "px" at bounding box center [854, 266] width 5 height 7
type input "****"
type input "**"
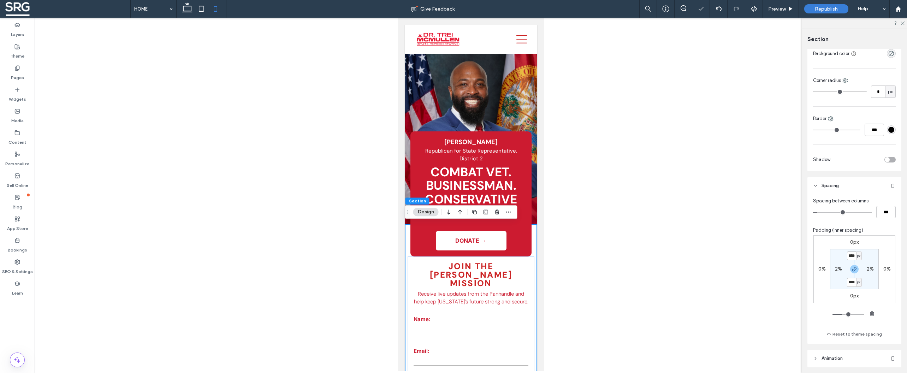
click at [851, 259] on input "****" at bounding box center [851, 255] width 9 height 9
type input "***"
click at [853, 267] on icon "button" at bounding box center [855, 269] width 6 height 6
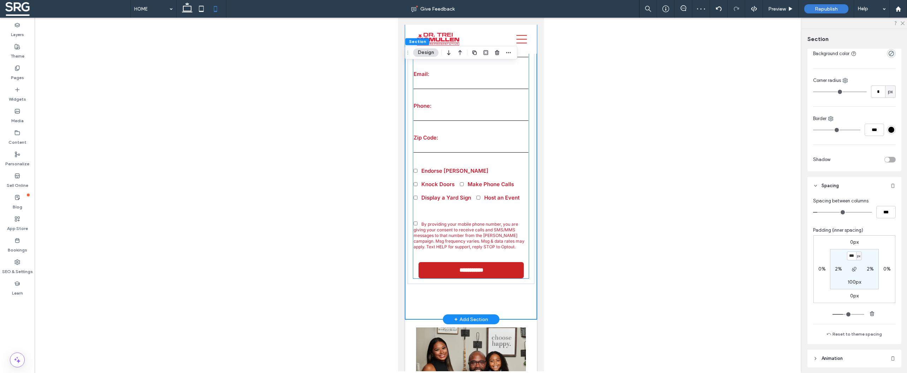
scroll to position [339, 0]
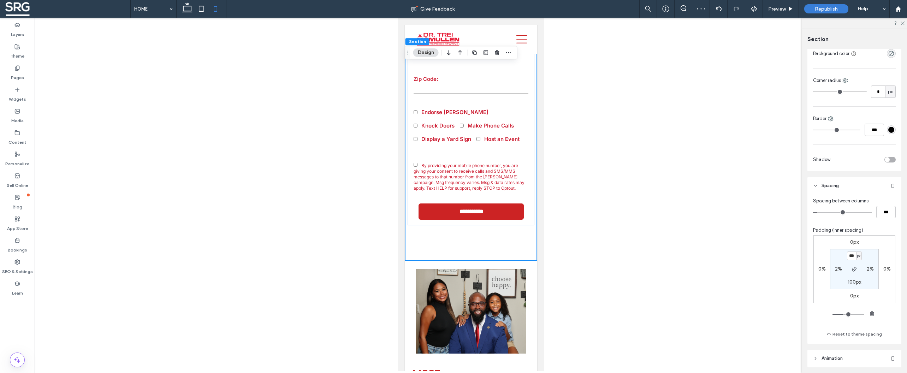
click at [849, 280] on label "100px" at bounding box center [854, 282] width 13 height 6
type input "**"
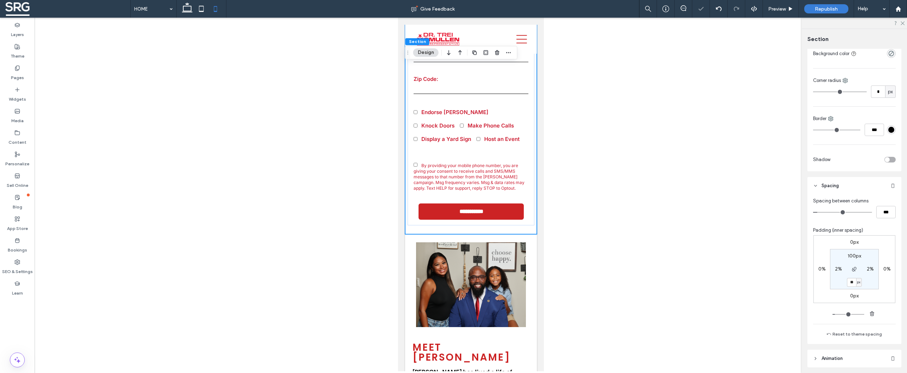
click at [869, 282] on section "100px 2% ** px 2%" at bounding box center [854, 269] width 49 height 40
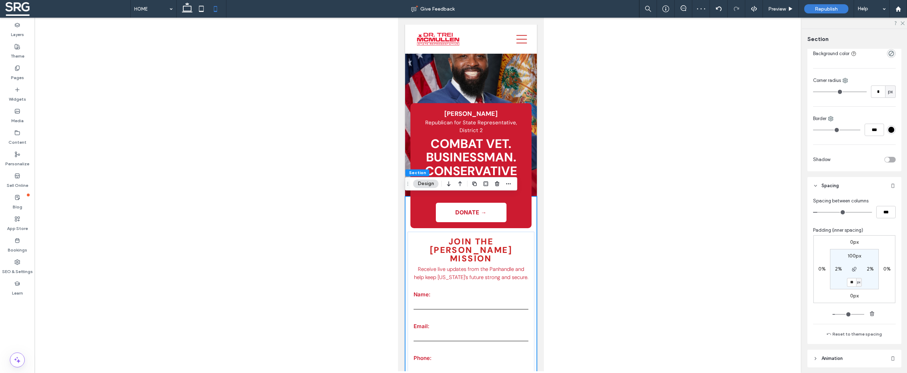
scroll to position [0, 0]
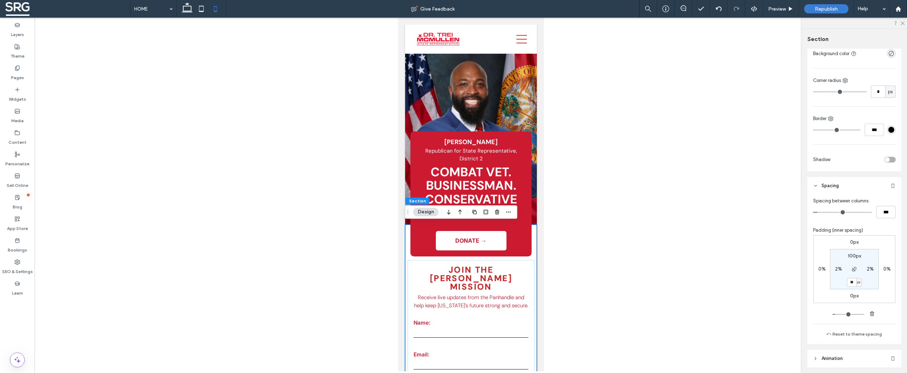
click at [852, 257] on label "100px" at bounding box center [854, 256] width 13 height 6
type input "***"
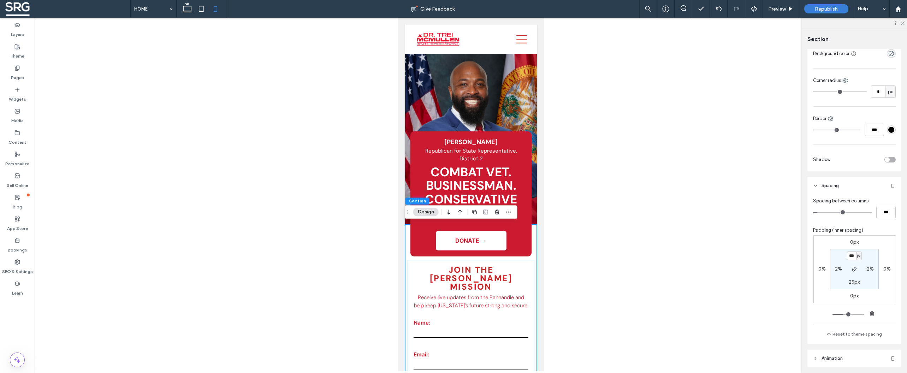
click at [868, 255] on section "*** px 2% 25px 2%" at bounding box center [854, 269] width 49 height 40
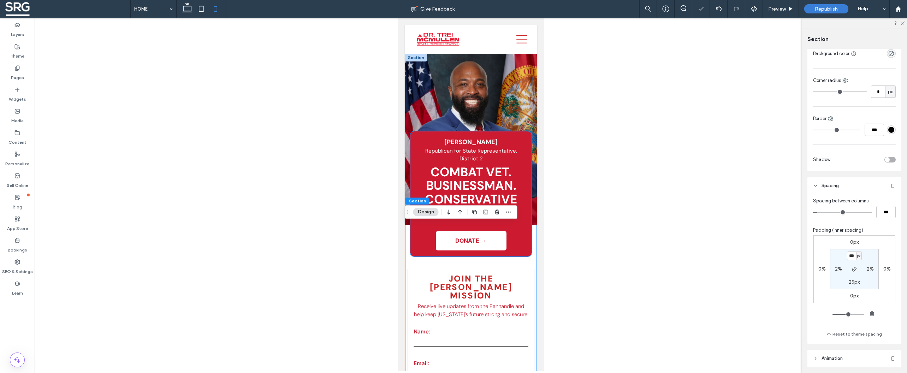
click at [521, 243] on div "COMBAT VET. BUSINESSMAN. CONSERVATIVE LEADER. Dr. Trei McMullen Republican for …" at bounding box center [470, 193] width 121 height 125
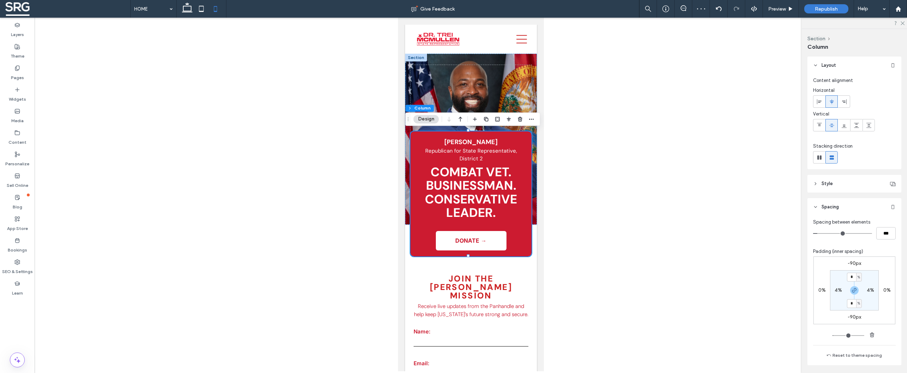
click at [851, 318] on label "-90px" at bounding box center [854, 317] width 13 height 6
type input "*"
type input "****"
type input "*"
type input "****"
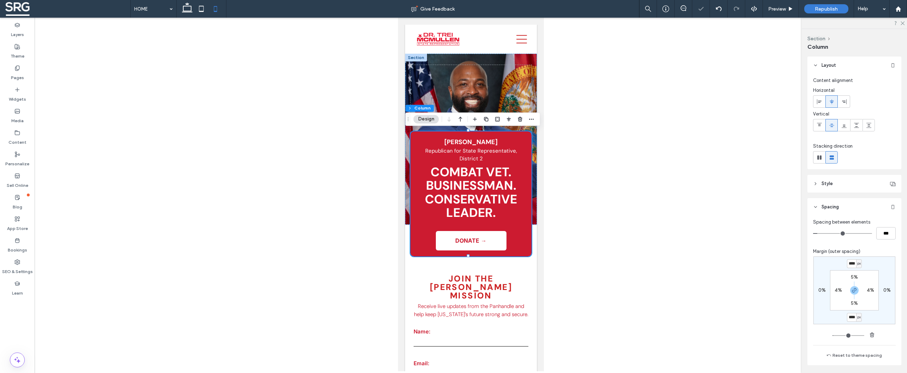
type input "*"
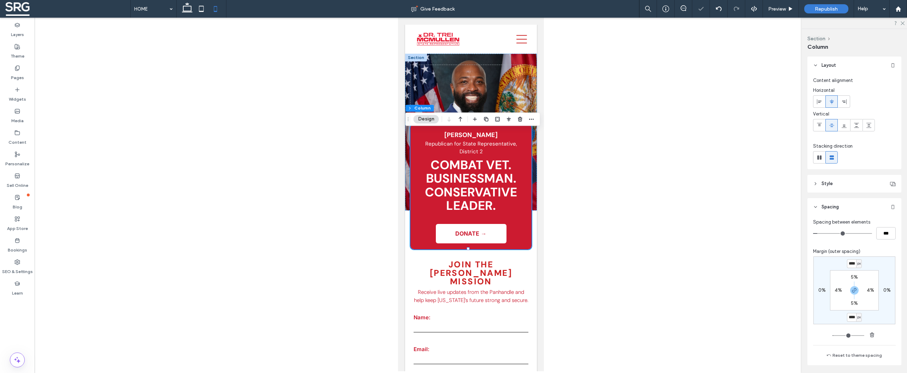
click at [868, 320] on div "**** px 0% **** px 0% 5% 4% 5% 4%" at bounding box center [854, 290] width 82 height 68
click at [585, 211] on div at bounding box center [471, 195] width 872 height 354
click at [831, 9] on span "Republish" at bounding box center [826, 9] width 23 height 6
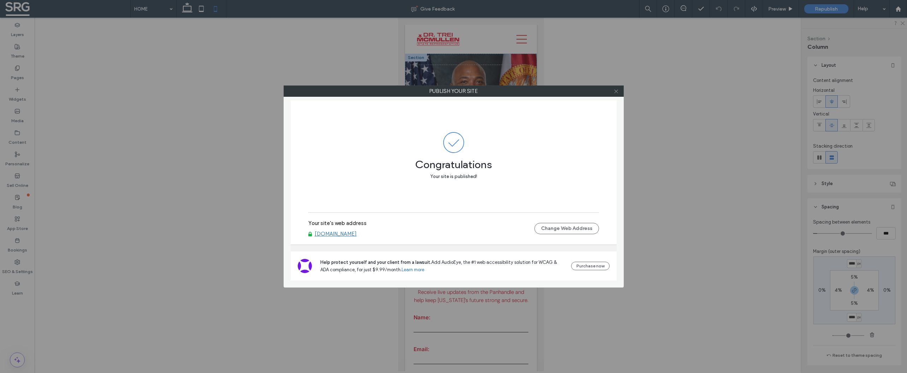
click at [617, 92] on icon at bounding box center [616, 91] width 5 height 5
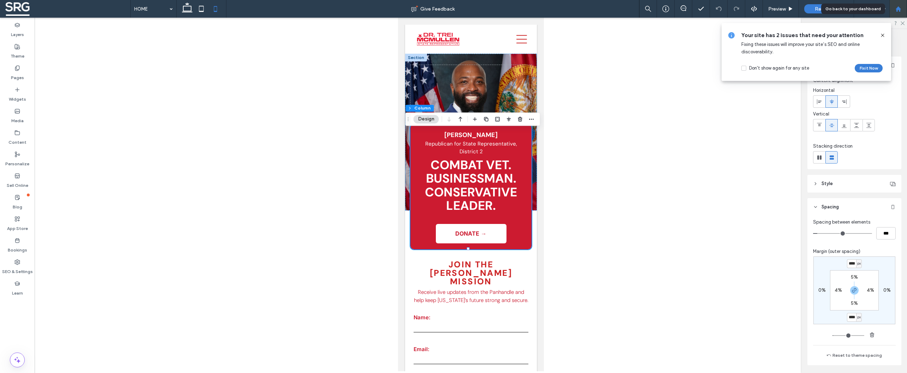
click at [896, 8] on use at bounding box center [897, 8] width 5 height 5
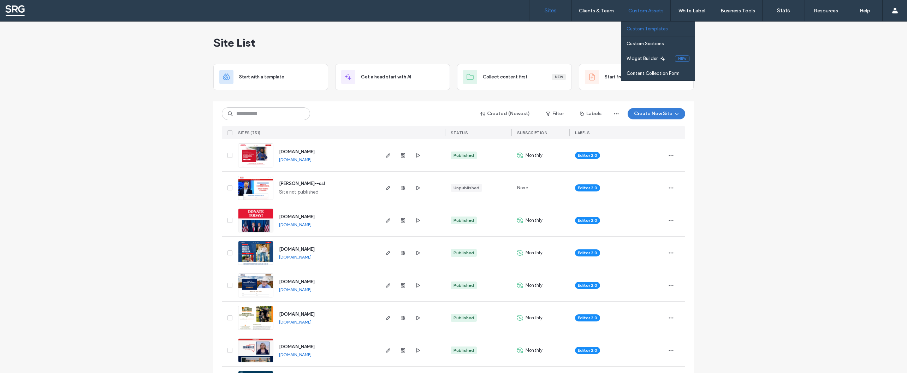
click at [640, 29] on label "Custom Templates" at bounding box center [647, 28] width 41 height 5
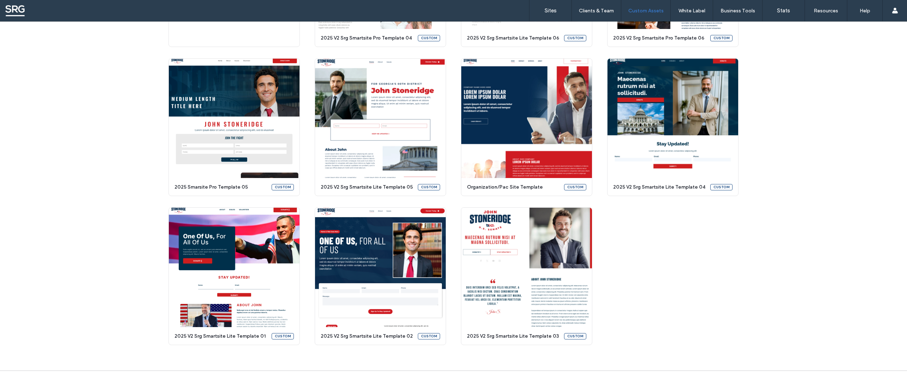
scroll to position [196, 0]
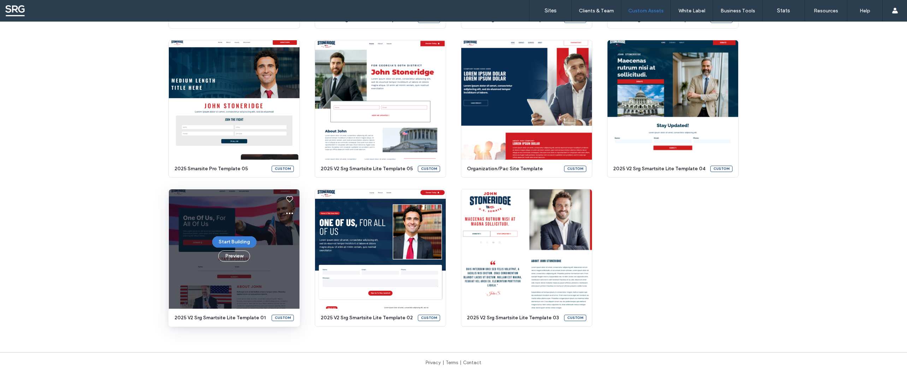
click at [170, 260] on div "Start Building Preview" at bounding box center [234, 248] width 131 height 119
click at [279, 285] on div "Start Building Preview" at bounding box center [234, 248] width 131 height 119
click at [285, 214] on icon at bounding box center [289, 213] width 8 height 8
click at [305, 248] on span "Edit template" at bounding box center [310, 246] width 30 height 7
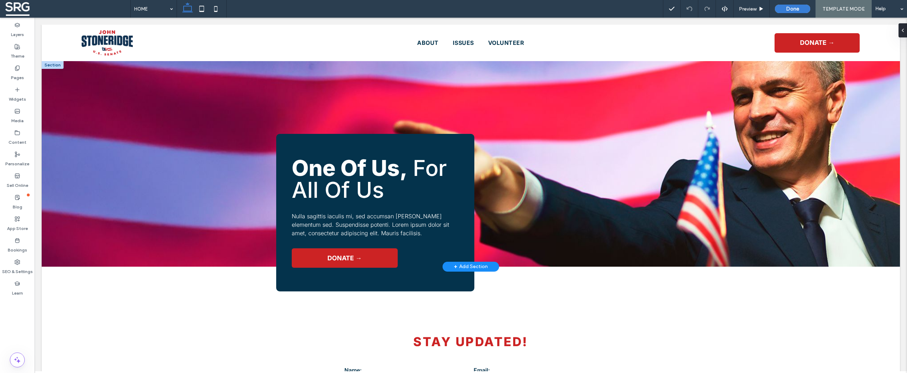
click at [52, 64] on div at bounding box center [53, 65] width 22 height 8
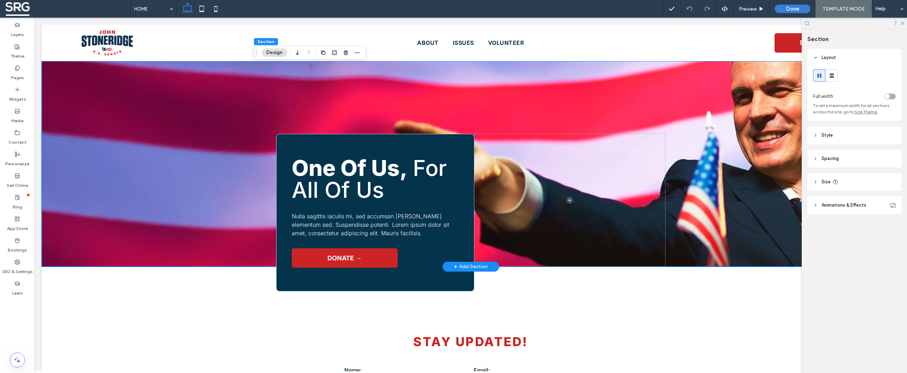
drag, startPoint x: 194, startPoint y: 99, endPoint x: 204, endPoint y: 72, distance: 28.5
click at [194, 98] on div "One Of Us, For All Of Us Nulla sagittis iaculis mi, sed accumsan [PERSON_NAME] …" at bounding box center [471, 164] width 858 height 206
click at [220, 13] on icon at bounding box center [216, 9] width 14 height 14
type input "*"
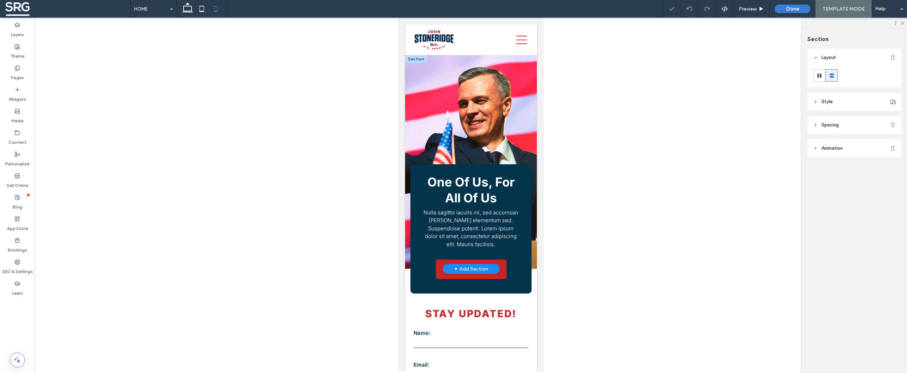
click at [419, 59] on div at bounding box center [416, 59] width 22 height 8
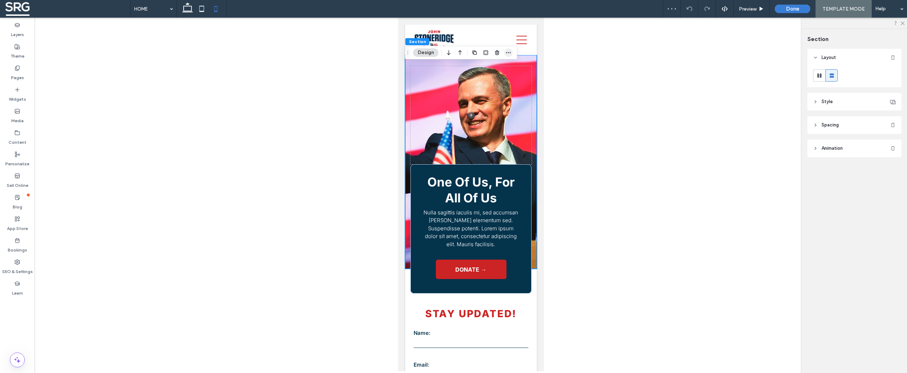
click at [509, 55] on icon "button" at bounding box center [509, 53] width 6 height 6
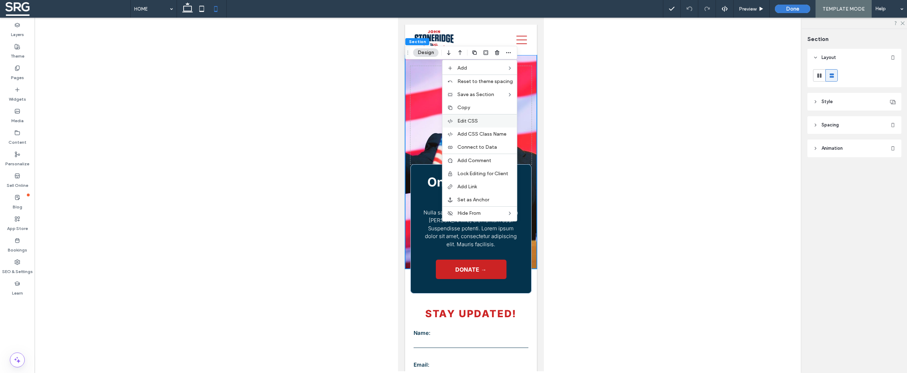
click at [476, 122] on span "Edit CSS" at bounding box center [467, 121] width 20 height 6
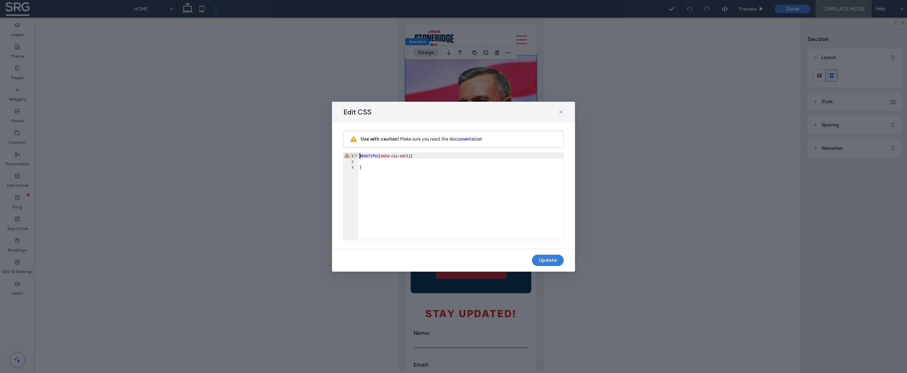
click at [369, 165] on div "#85b71fb2 [ data-css-edit ] { }" at bounding box center [460, 202] width 205 height 98
click at [368, 162] on div "#85b71fb2 [ data-css-edit ] { }" at bounding box center [460, 202] width 205 height 98
type textarea "**"
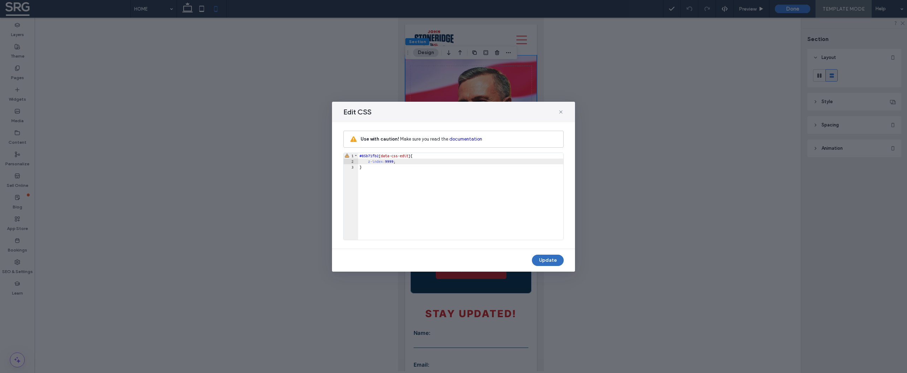
click at [556, 263] on button "Update" at bounding box center [548, 260] width 32 height 11
drag, startPoint x: 547, startPoint y: 263, endPoint x: 548, endPoint y: 259, distance: 4.4
click at [547, 263] on button "Update" at bounding box center [548, 260] width 32 height 11
type input "*"
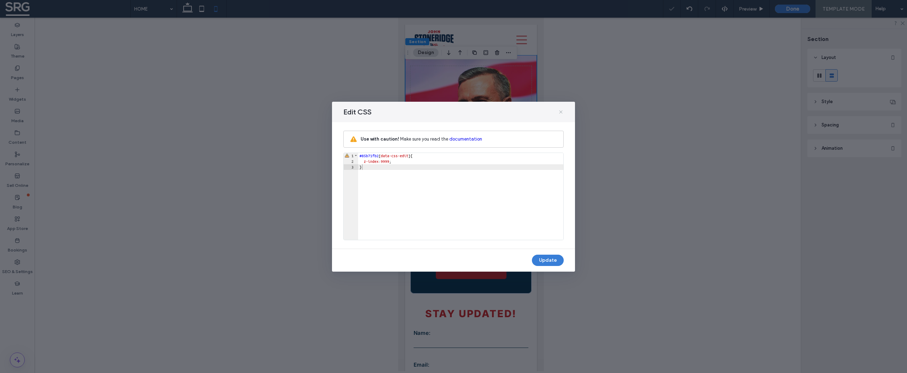
click at [560, 112] on icon at bounding box center [561, 112] width 6 height 6
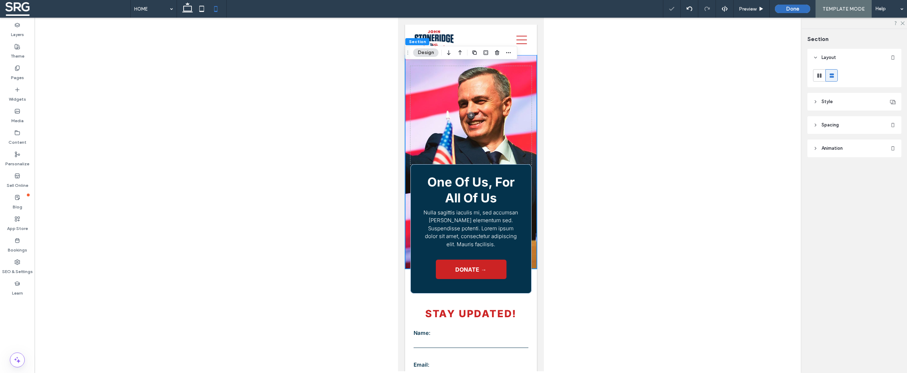
click at [793, 10] on button "Done" at bounding box center [792, 9] width 35 height 8
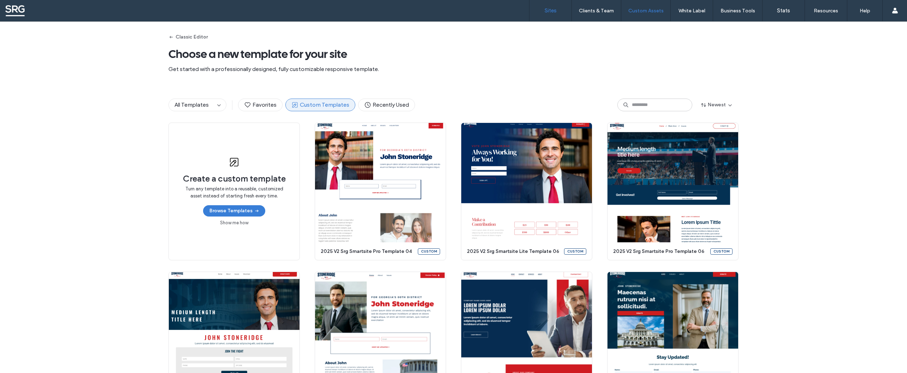
click at [556, 11] on link "Sites" at bounding box center [550, 10] width 42 height 21
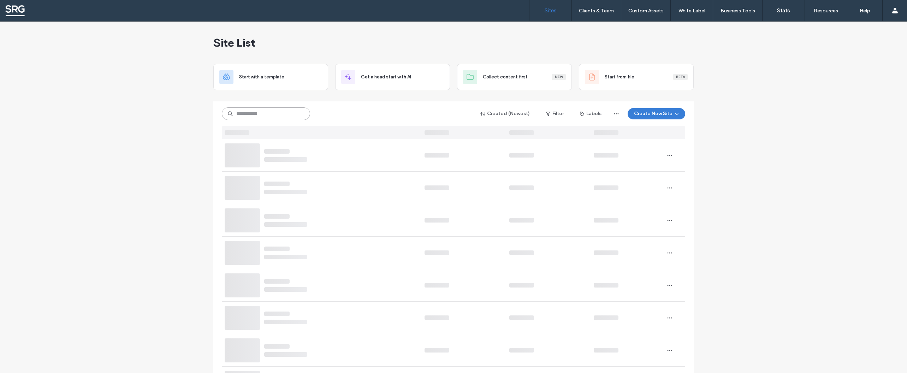
click at [245, 112] on input at bounding box center [266, 113] width 88 height 13
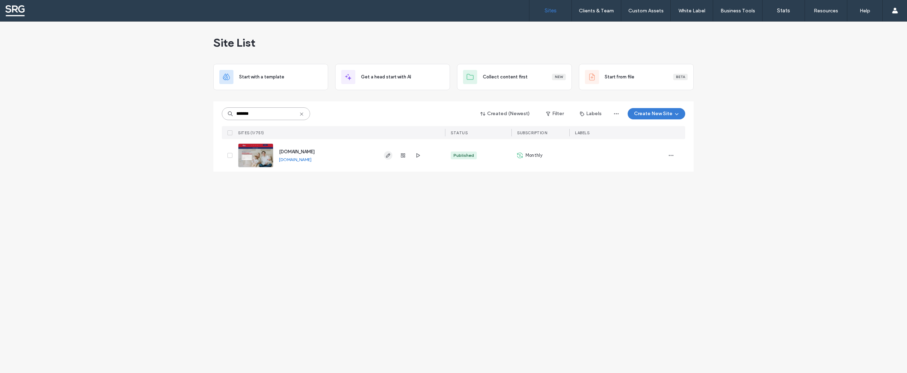
type input "*******"
click at [386, 155] on icon "button" at bounding box center [388, 156] width 6 height 6
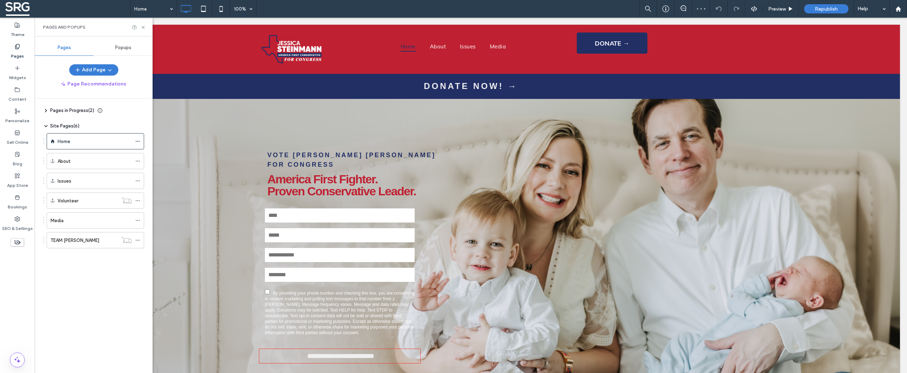
click at [71, 239] on label "TEAM [PERSON_NAME]" at bounding box center [75, 240] width 49 height 12
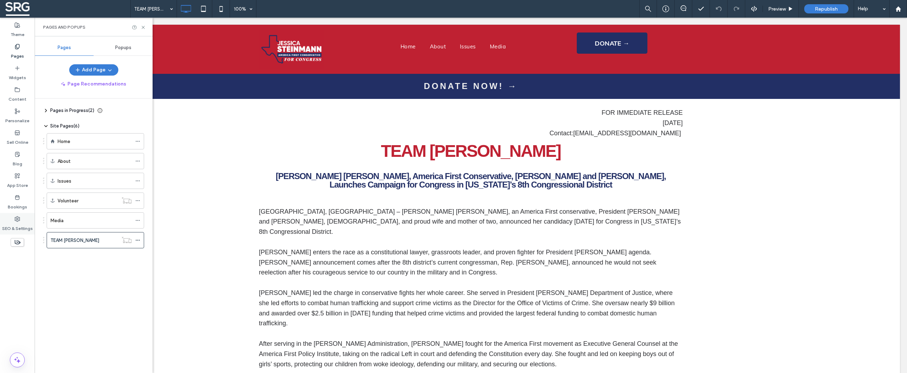
click at [17, 224] on label "SEO & Settings" at bounding box center [17, 227] width 31 height 10
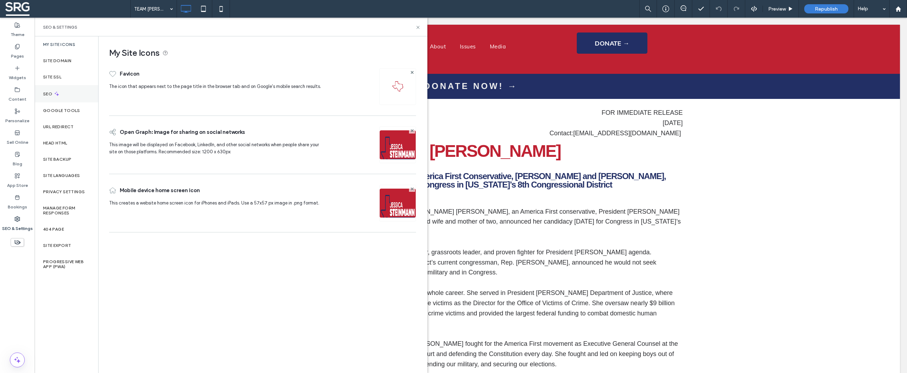
click at [52, 97] on div "SEO" at bounding box center [67, 93] width 64 height 17
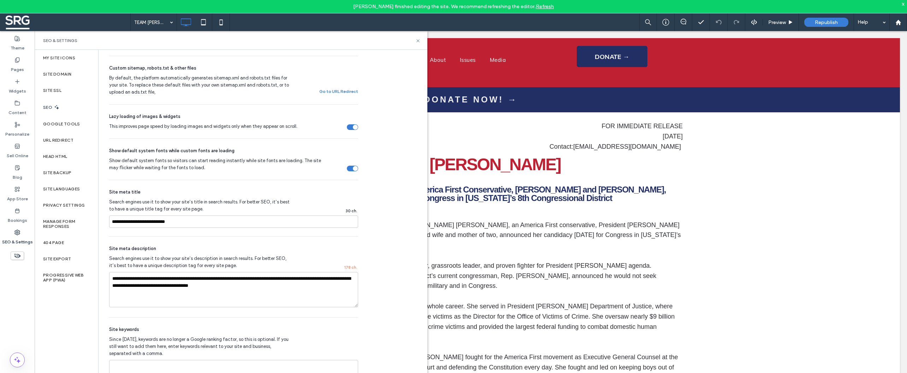
scroll to position [304, 0]
click at [546, 7] on link "Refresh" at bounding box center [545, 7] width 18 height 6
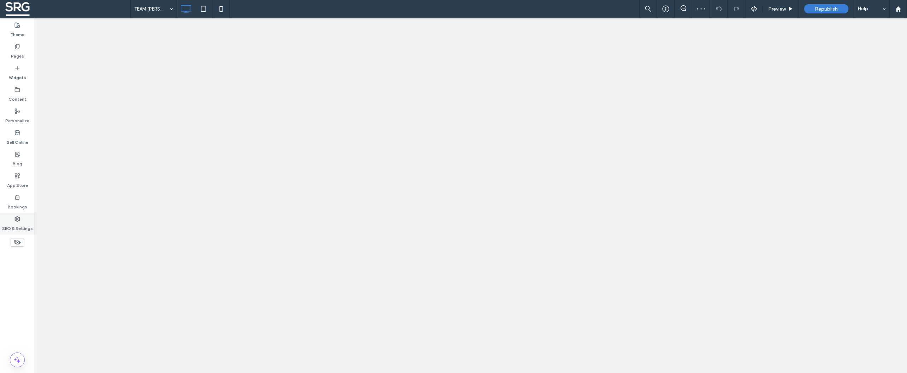
click at [17, 219] on icon at bounding box center [17, 219] width 6 height 6
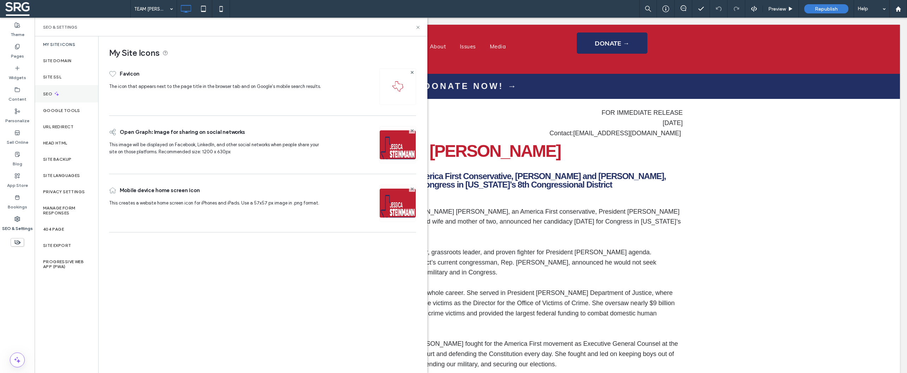
click at [49, 95] on label "SEO" at bounding box center [48, 93] width 11 height 5
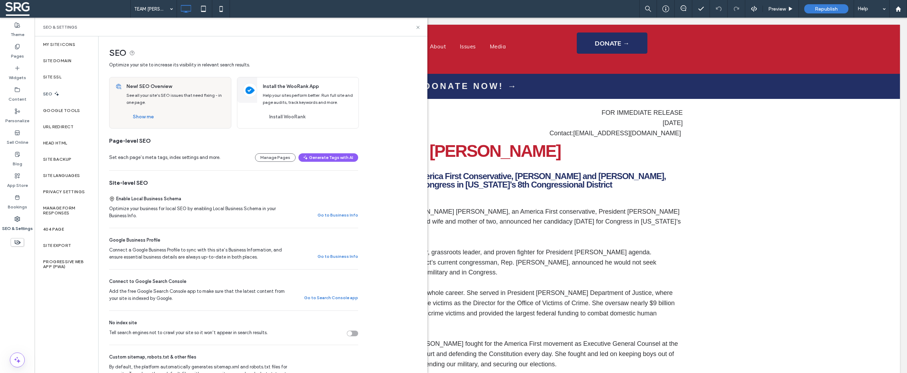
scroll to position [119, 0]
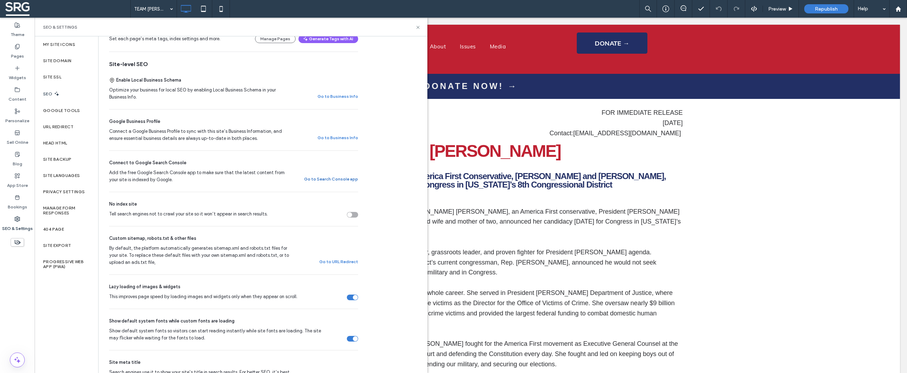
click at [341, 181] on button "Go to Search Console app" at bounding box center [331, 179] width 54 height 8
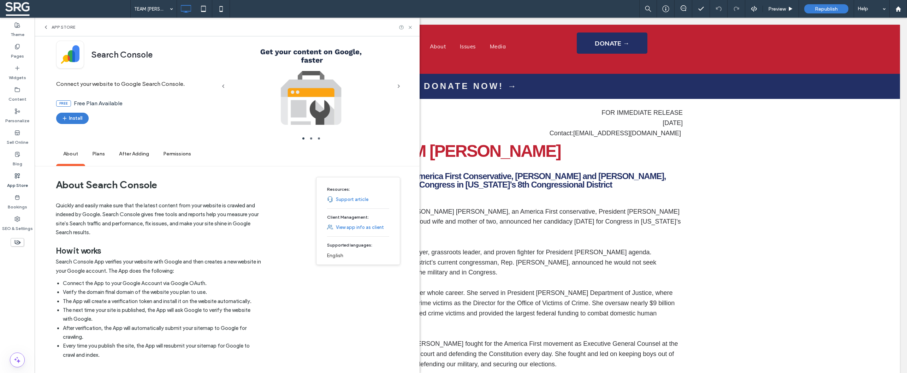
scroll to position [0, 0]
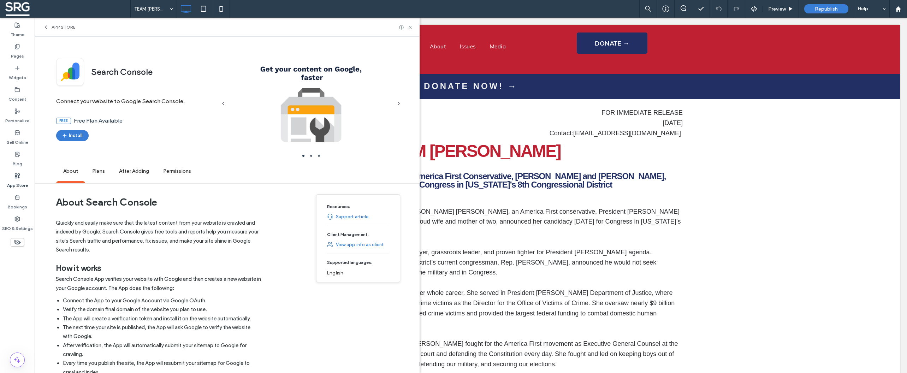
click at [57, 26] on span "App Store" at bounding box center [64, 27] width 24 height 6
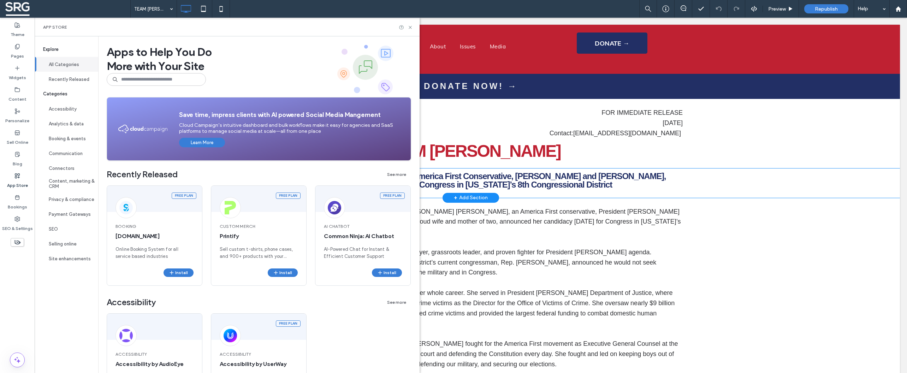
click at [751, 174] on div "[PERSON_NAME] [PERSON_NAME], America First Conservative, [PERSON_NAME] and [PER…" at bounding box center [471, 182] width 858 height 29
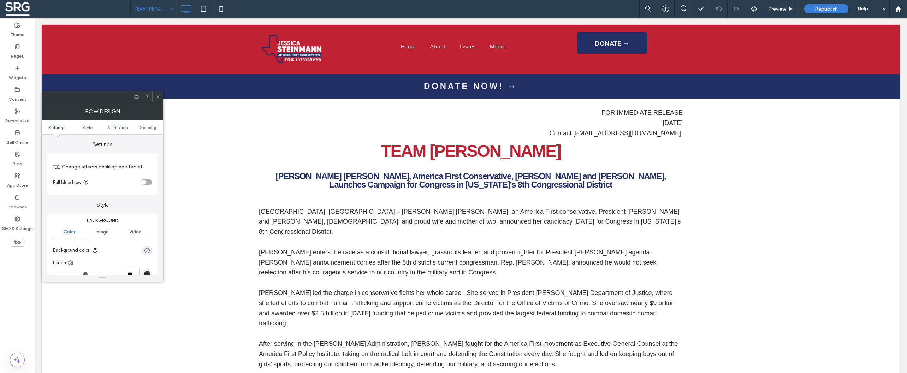
click at [161, 11] on input at bounding box center [151, 9] width 35 height 18
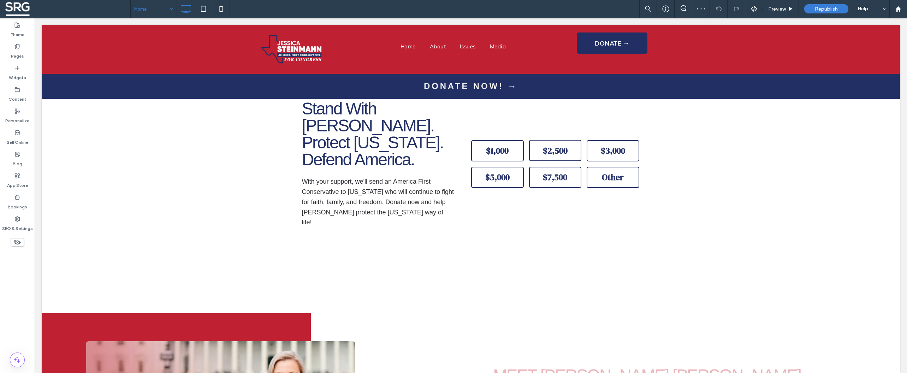
scroll to position [565, 0]
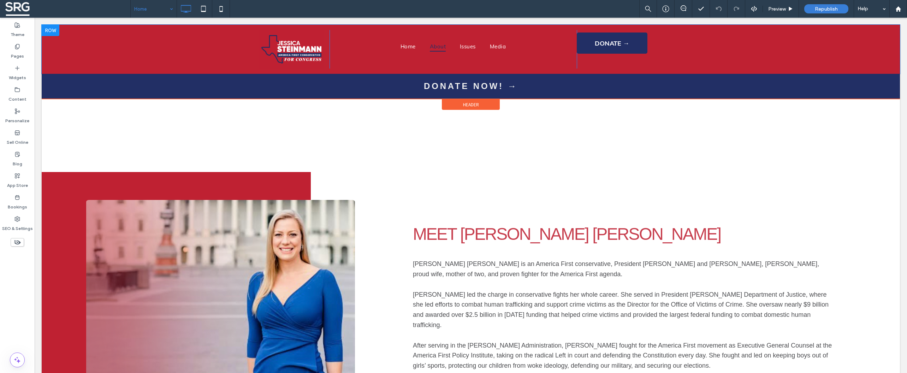
click at [651, 61] on div "DONATE → Click To Paste" at bounding box center [630, 49] width 106 height 39
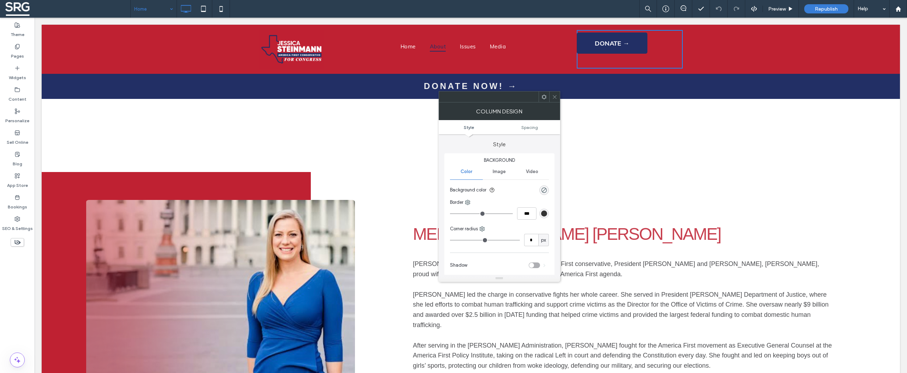
click at [649, 61] on div "DONATE → Click To Paste" at bounding box center [630, 49] width 106 height 39
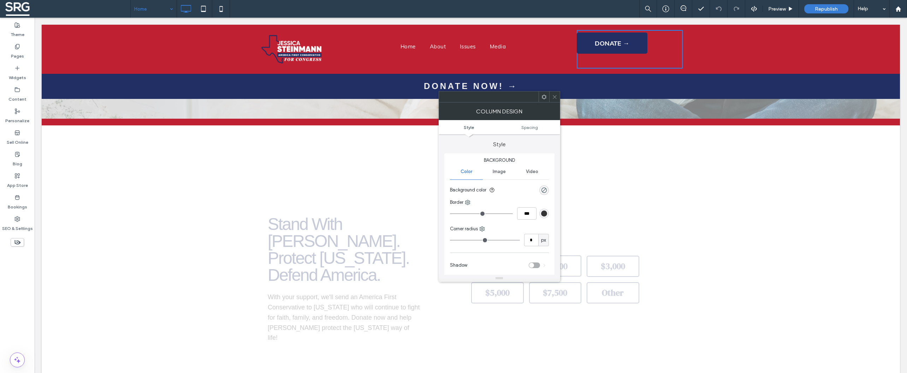
scroll to position [218, 0]
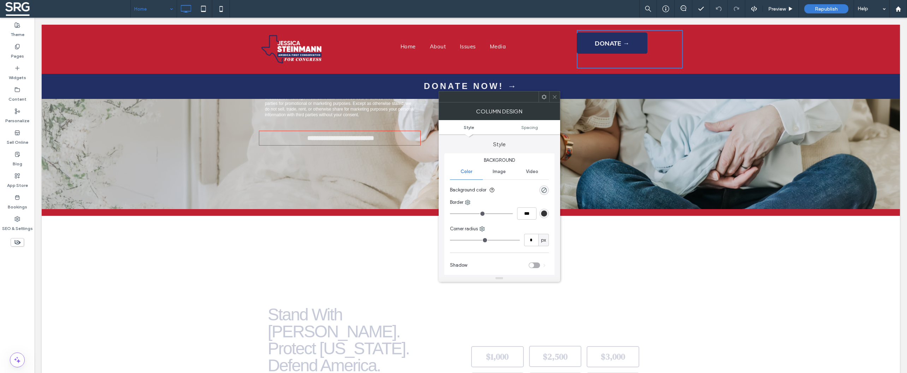
click at [545, 97] on icon at bounding box center [543, 96] width 5 height 5
click at [819, 11] on span "Republish" at bounding box center [826, 9] width 23 height 6
